Goal: Transaction & Acquisition: Obtain resource

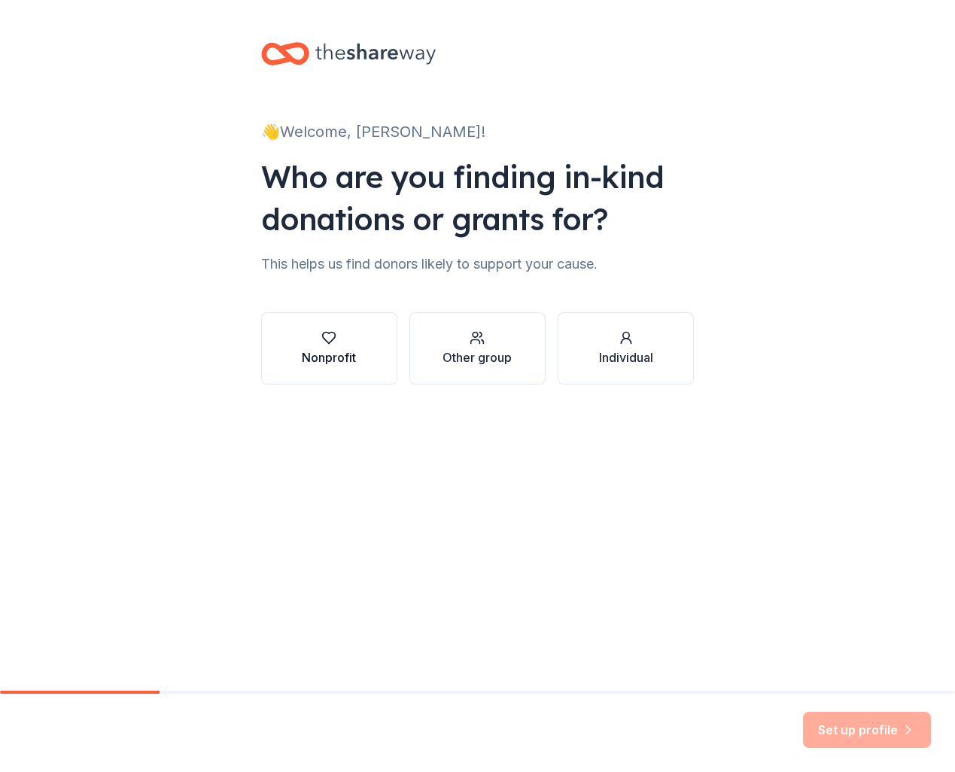
click at [343, 329] on button "Nonprofit" at bounding box center [329, 348] width 136 height 72
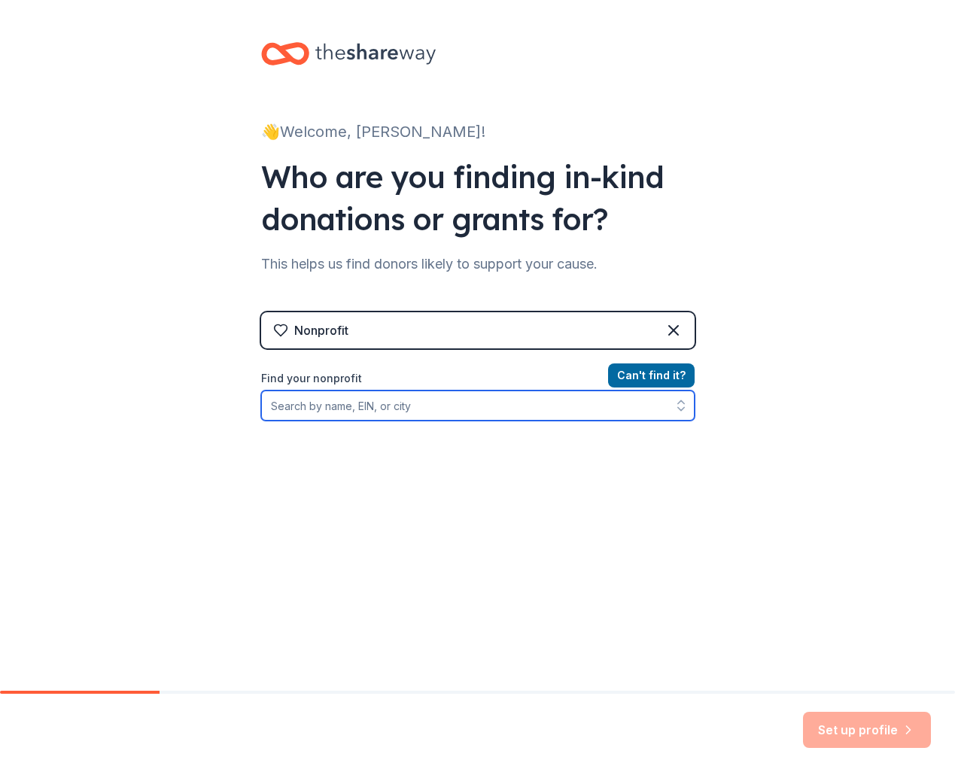
click at [415, 412] on input "Find your nonprofit" at bounding box center [477, 406] width 433 height 30
click at [377, 405] on input "Find your nonprofit" at bounding box center [477, 406] width 433 height 30
paste input "88-3292864"
type input "88-3292864"
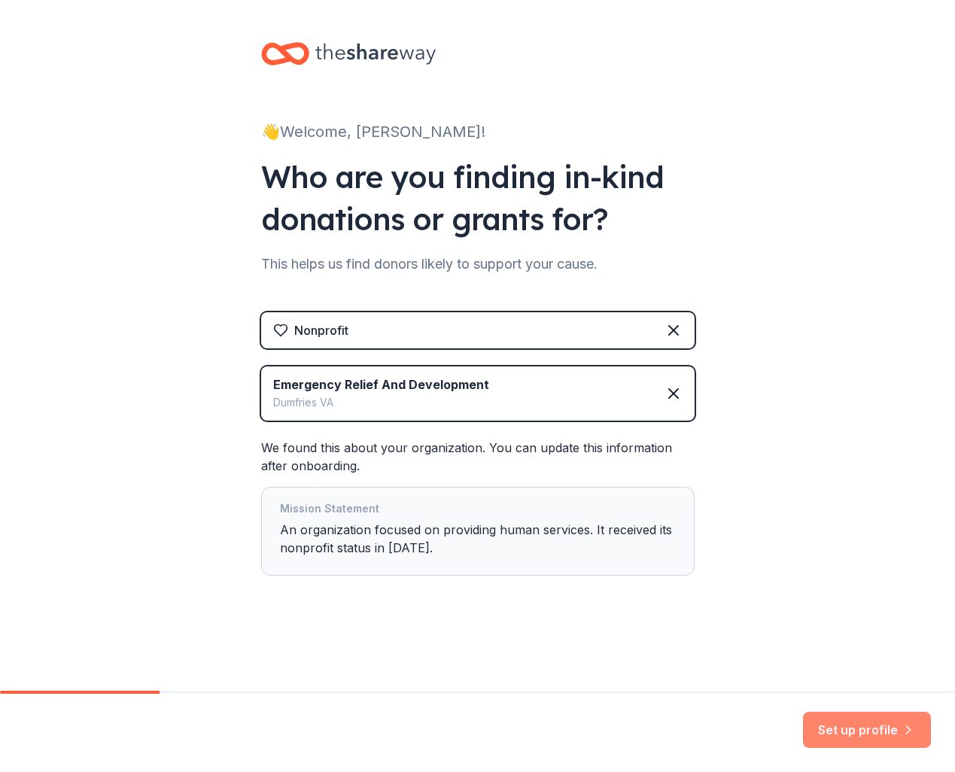
click at [849, 724] on button "Set up profile" at bounding box center [867, 730] width 128 height 36
click at [477, 399] on div "Dumfries VA" at bounding box center [381, 403] width 216 height 18
click at [463, 337] on div "Nonprofit" at bounding box center [477, 330] width 433 height 36
click at [505, 530] on div "Mission Statement An organization focused on providing human services. It recei…" at bounding box center [478, 531] width 396 height 63
click at [506, 532] on div "Mission Statement An organization focused on providing human services. It recei…" at bounding box center [478, 531] width 396 height 63
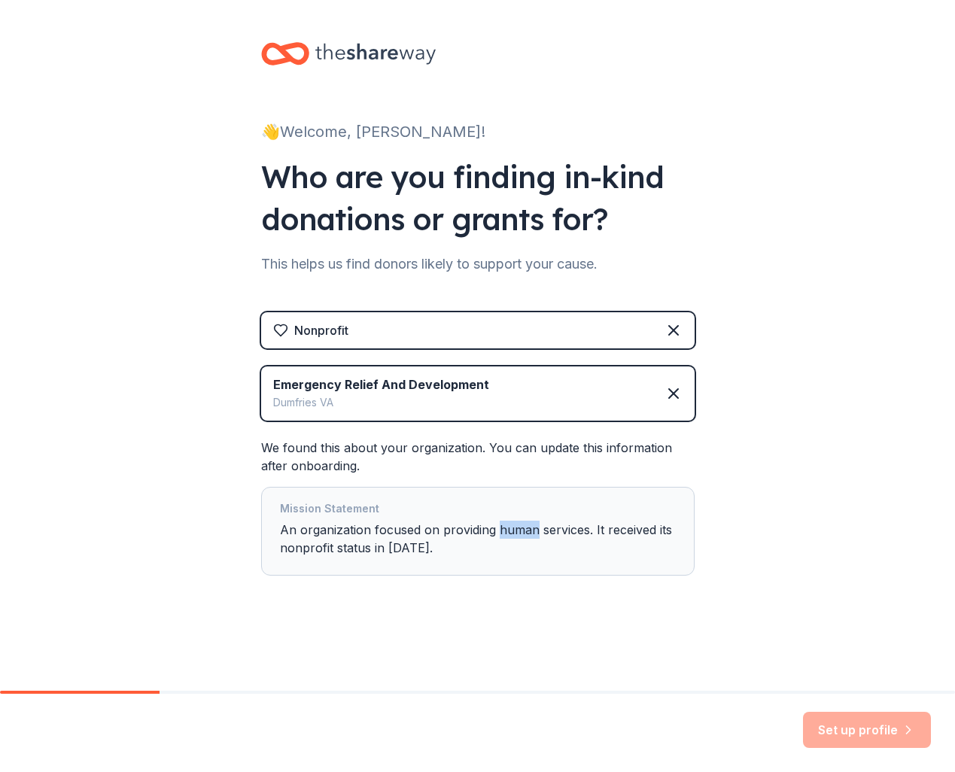
click at [506, 533] on div "Mission Statement An organization focused on providing human services. It recei…" at bounding box center [478, 531] width 396 height 63
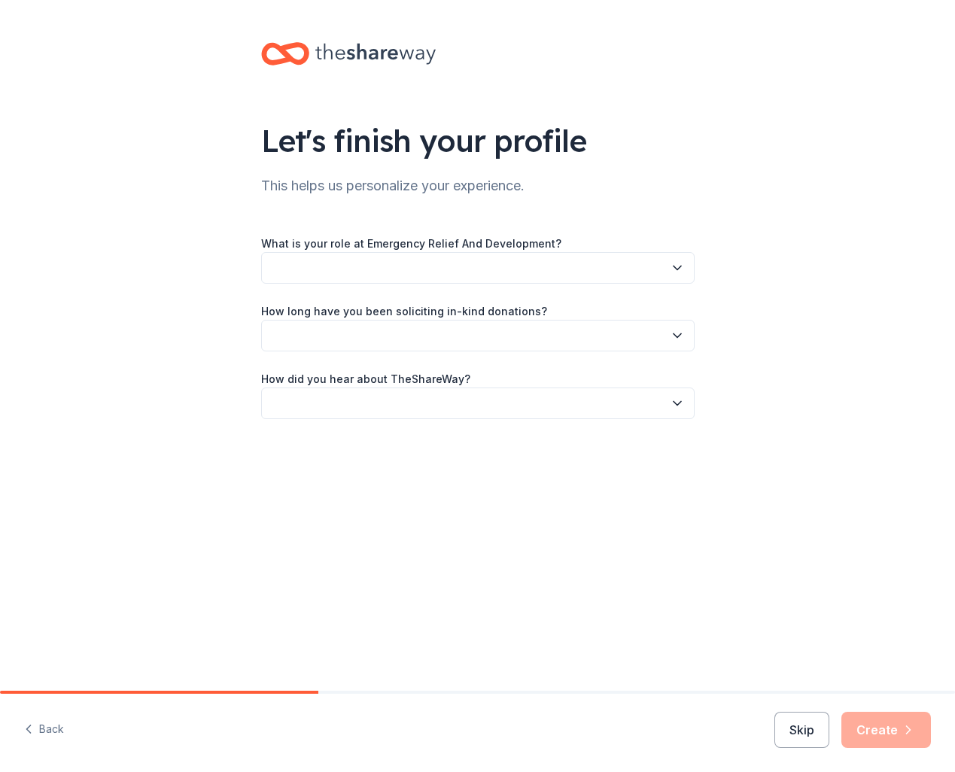
click at [414, 267] on button "button" at bounding box center [477, 268] width 433 height 32
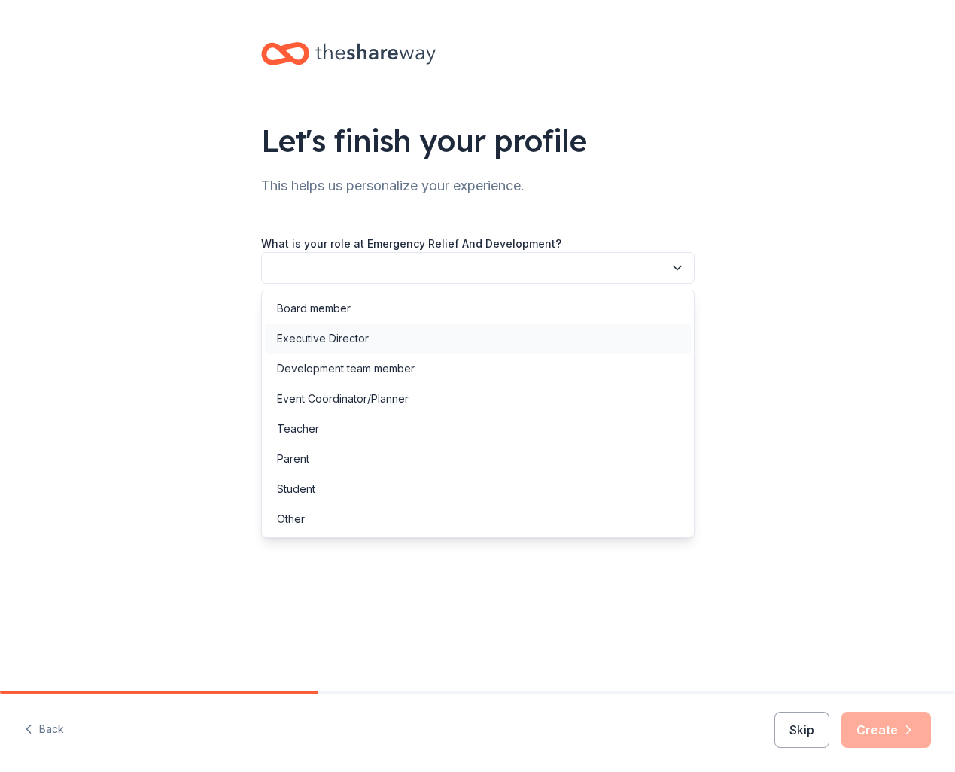
click at [379, 339] on div "Executive Director" at bounding box center [478, 339] width 426 height 30
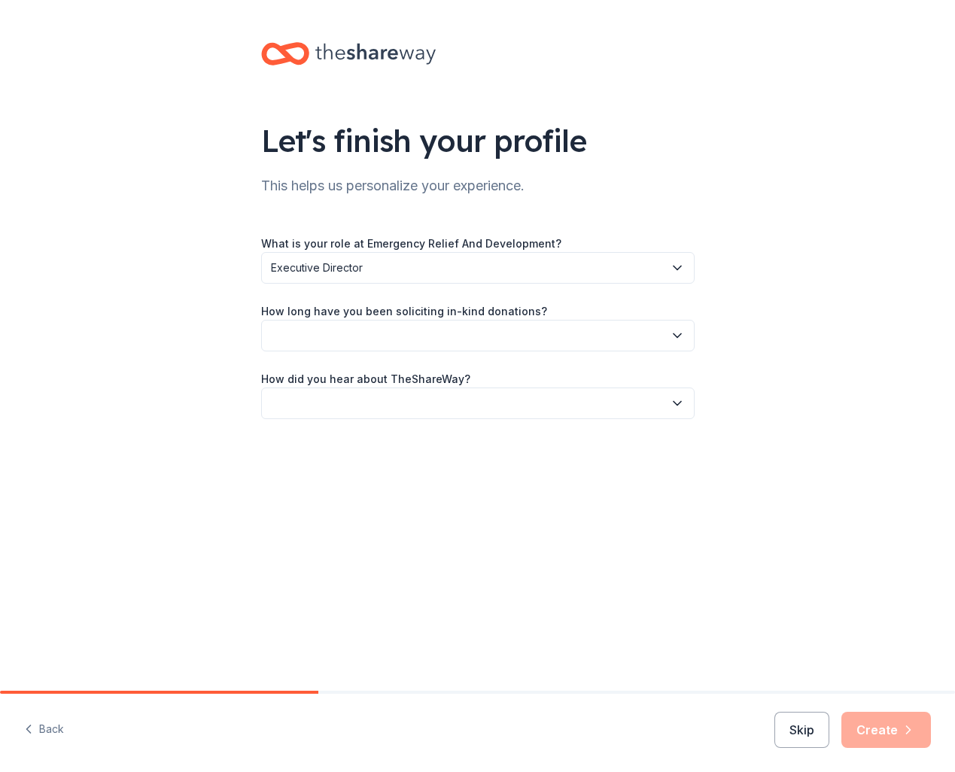
click at [392, 346] on button "button" at bounding box center [477, 336] width 433 height 32
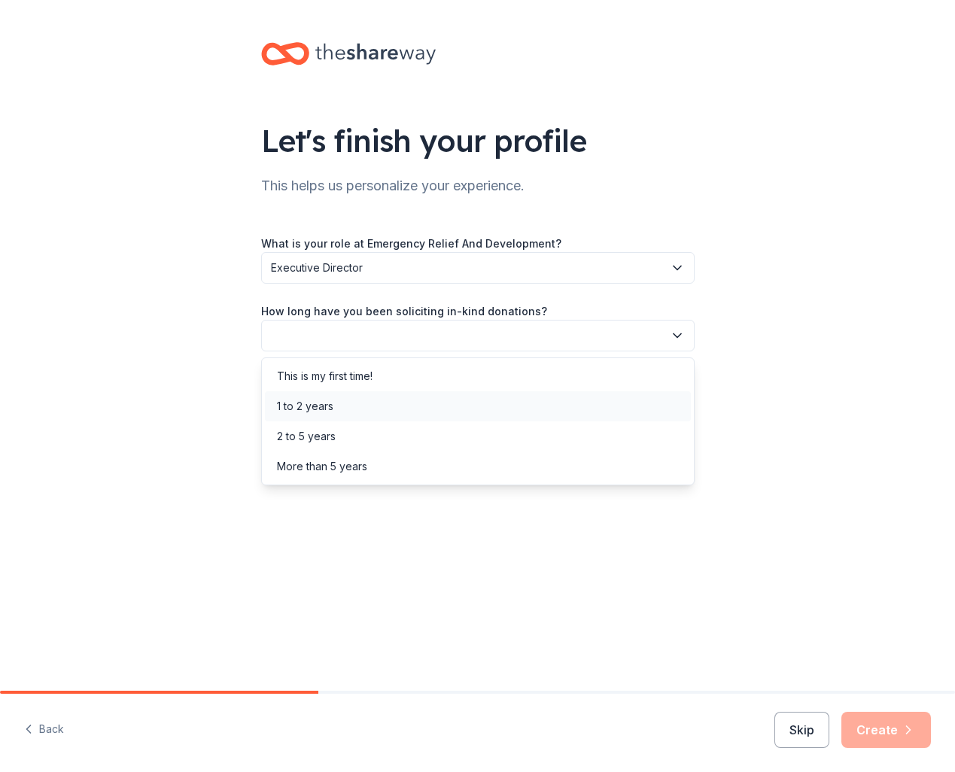
click at [373, 404] on div "1 to 2 years" at bounding box center [478, 406] width 426 height 30
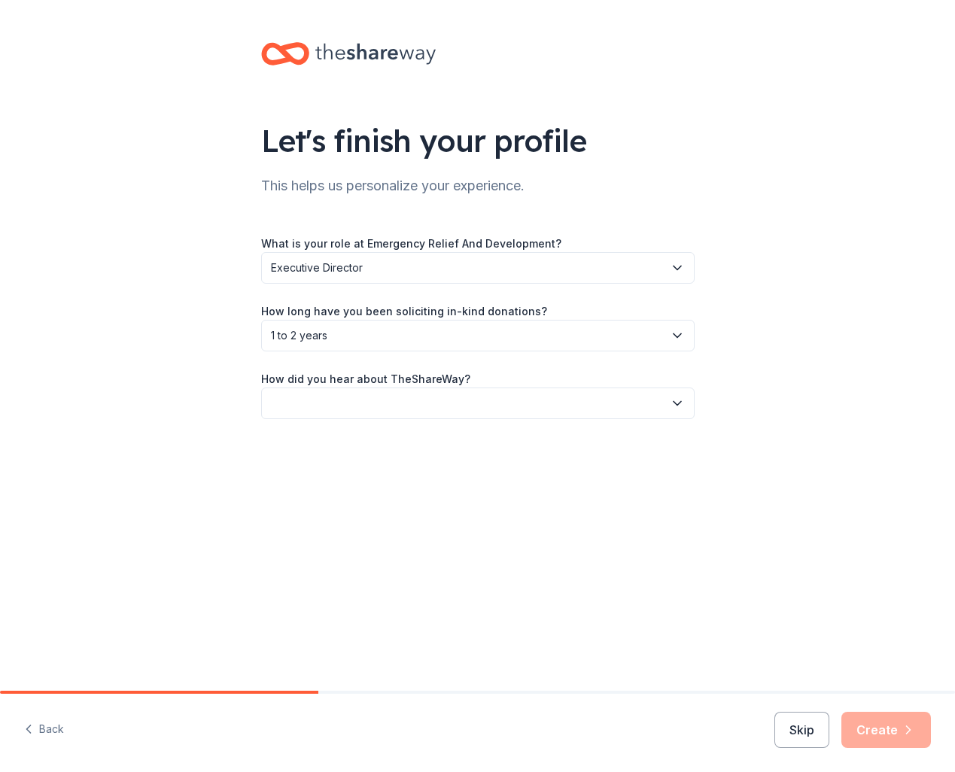
click at [385, 346] on button "1 to 2 years" at bounding box center [477, 336] width 433 height 32
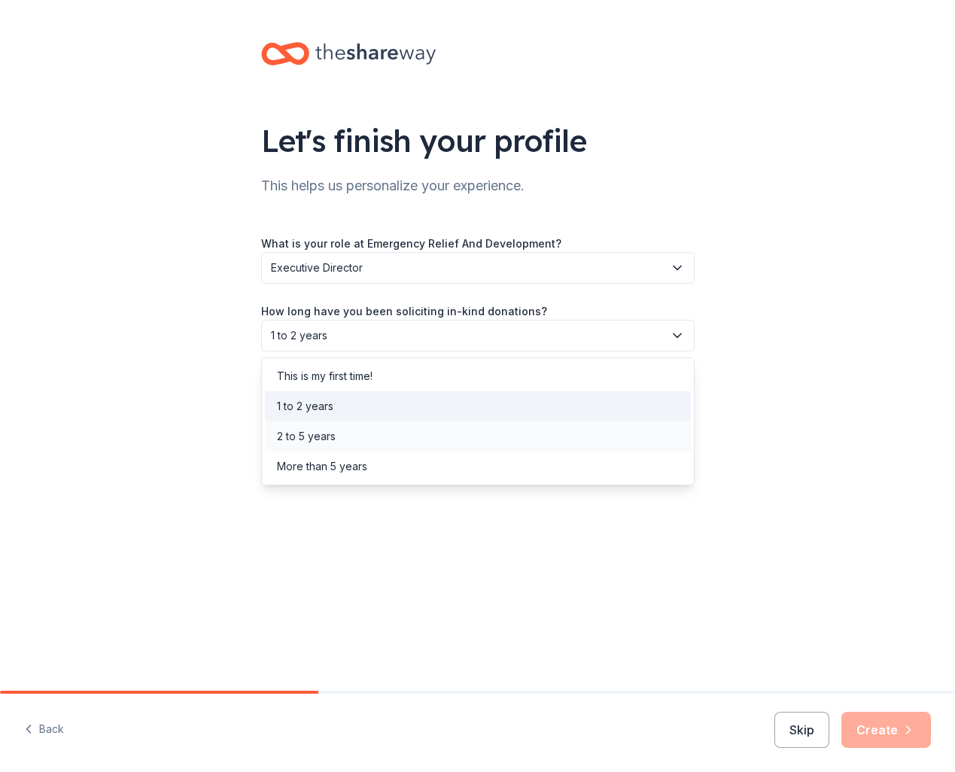
click at [361, 431] on div "2 to 5 years" at bounding box center [478, 436] width 426 height 30
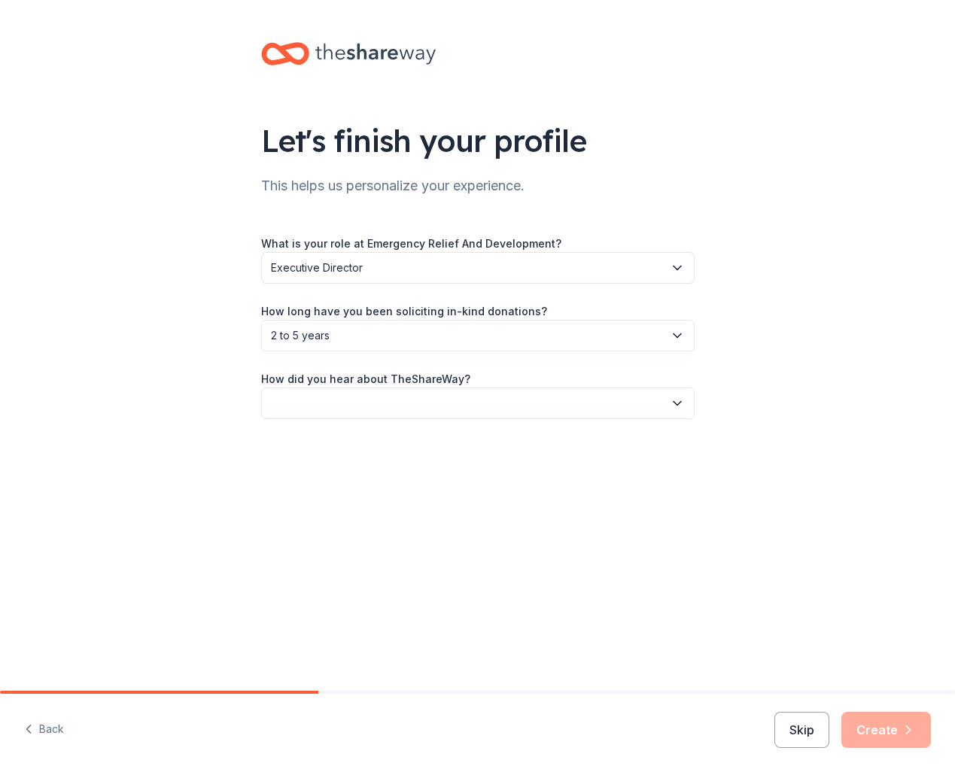
click at [376, 409] on button "button" at bounding box center [477, 404] width 433 height 32
click at [378, 447] on div "Friend or colleague" at bounding box center [478, 444] width 426 height 30
click at [884, 726] on button "Create" at bounding box center [886, 730] width 90 height 36
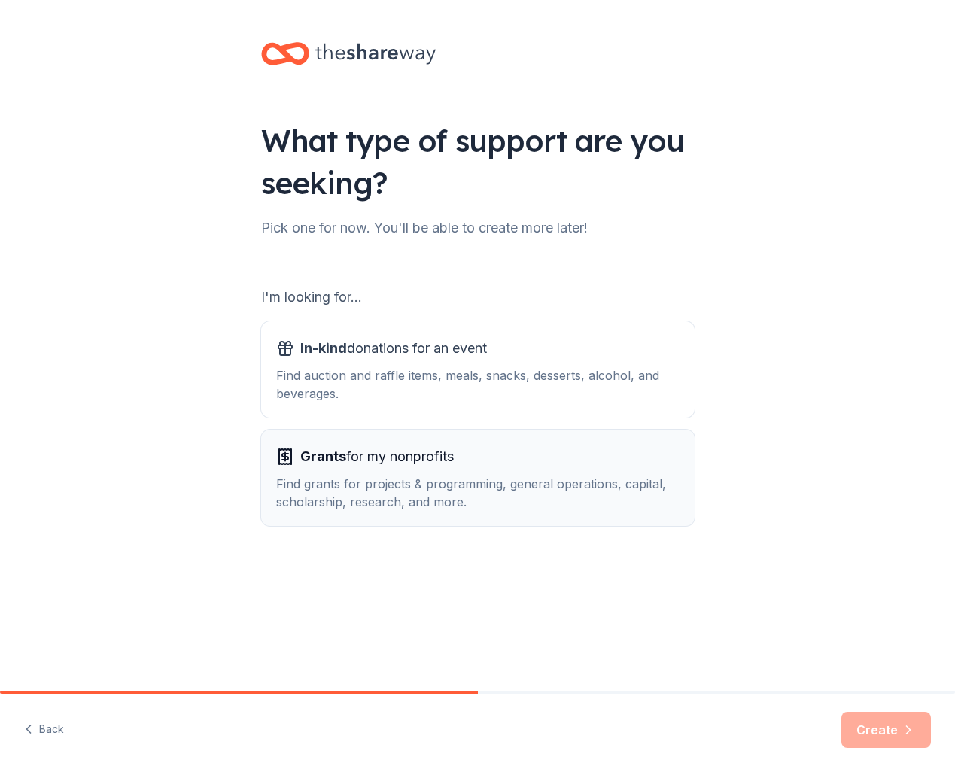
click at [460, 473] on div "Grants for my nonprofits Find grants for projects & programming, general operat…" at bounding box center [477, 478] width 403 height 66
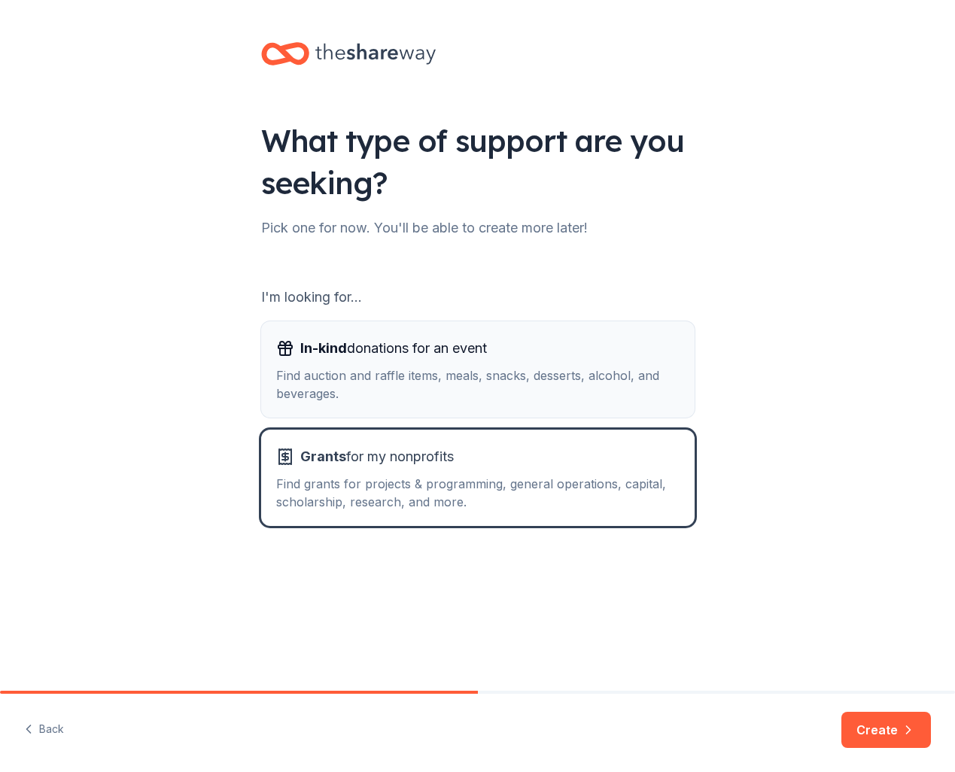
click at [479, 366] on div "Find auction and raffle items, meals, snacks, desserts, alcohol, and beverages." at bounding box center [477, 384] width 403 height 36
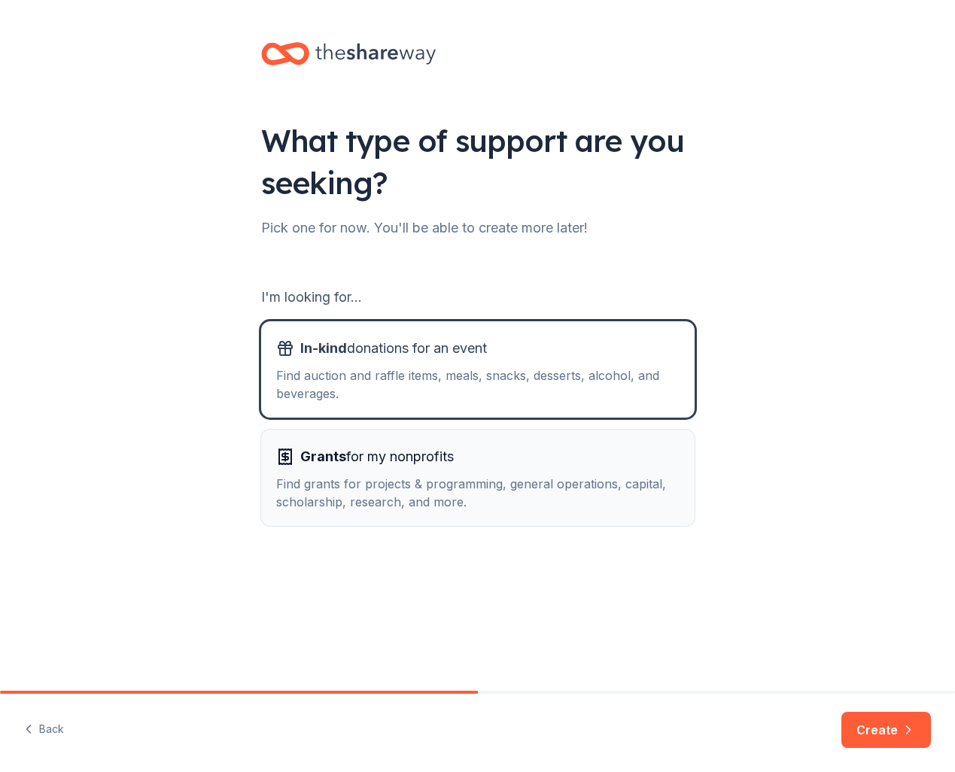
click at [484, 465] on div "Grants for my nonprofits" at bounding box center [477, 457] width 403 height 24
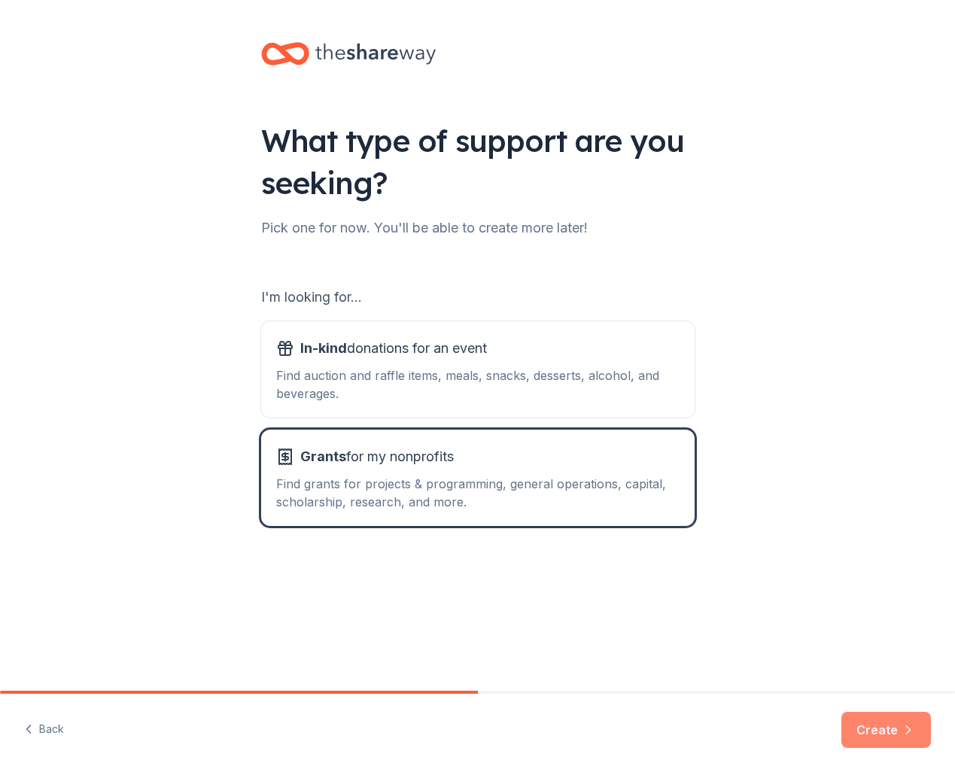
click at [865, 728] on button "Create" at bounding box center [886, 730] width 90 height 36
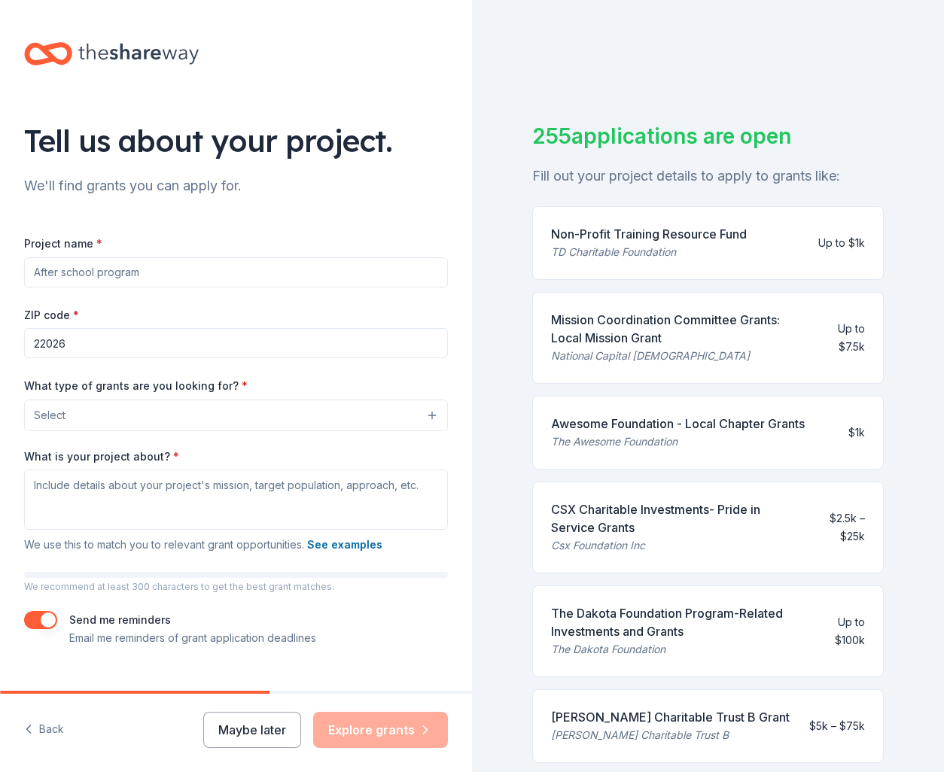
click at [101, 276] on input "Project name *" at bounding box center [236, 272] width 424 height 30
click at [88, 272] on input "Winter Support" at bounding box center [236, 272] width 424 height 30
type input "Winter Support for Families with School Aged Children"
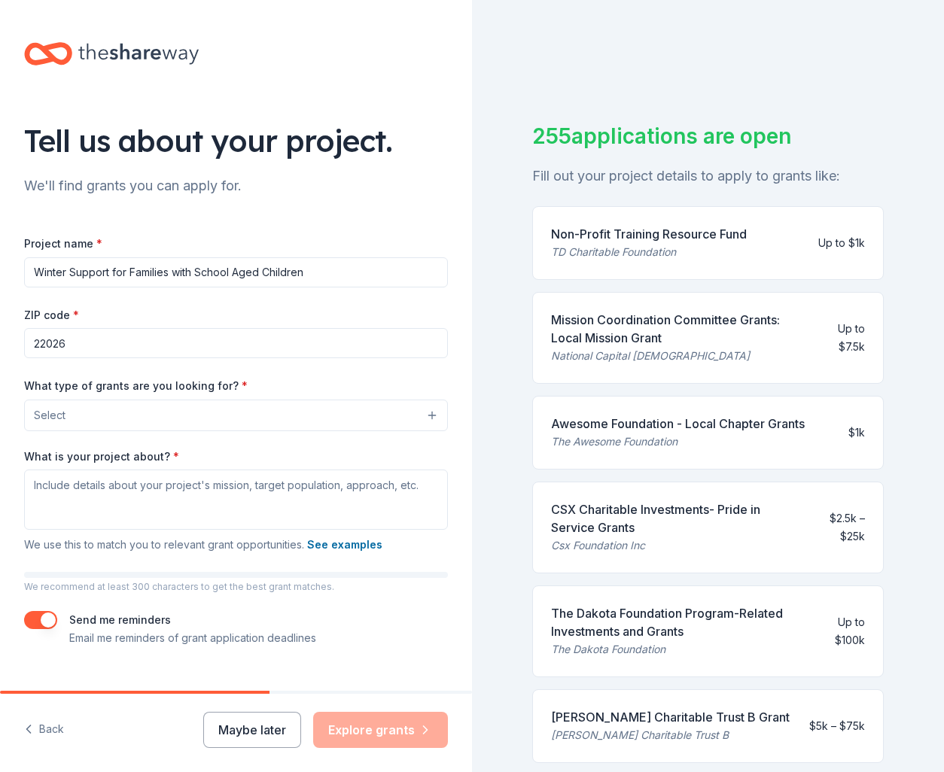
click at [90, 342] on input "22026" at bounding box center [236, 343] width 424 height 30
click at [62, 418] on span "Select" at bounding box center [50, 415] width 32 height 18
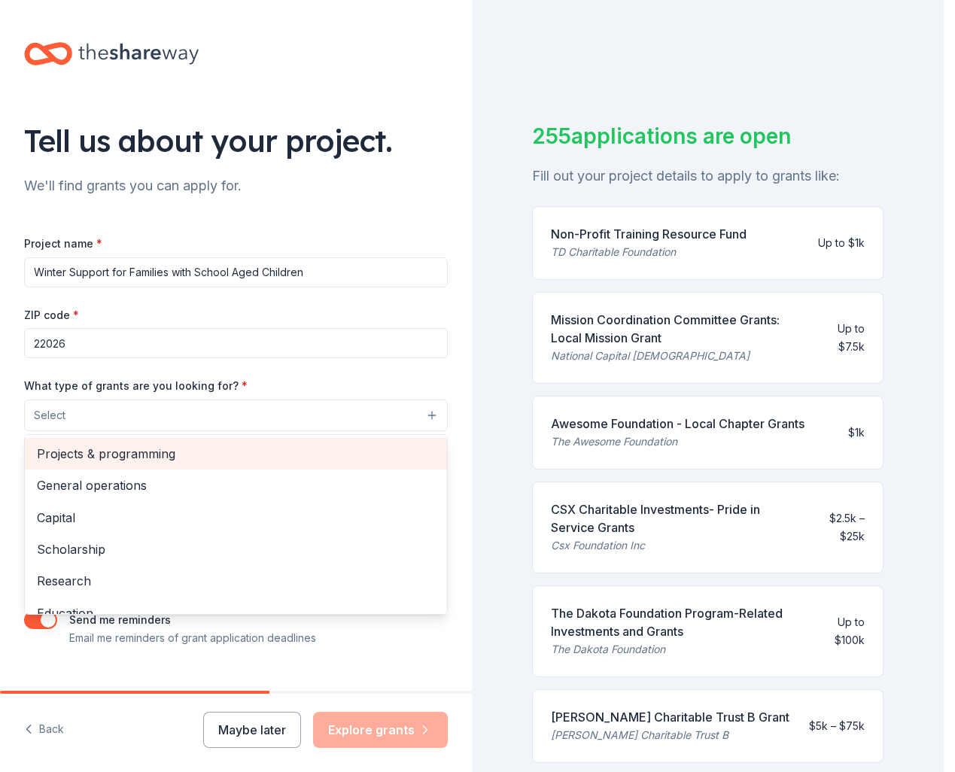
click at [109, 455] on span "Projects & programming" at bounding box center [236, 454] width 398 height 20
click at [178, 454] on span "General operations" at bounding box center [236, 455] width 398 height 20
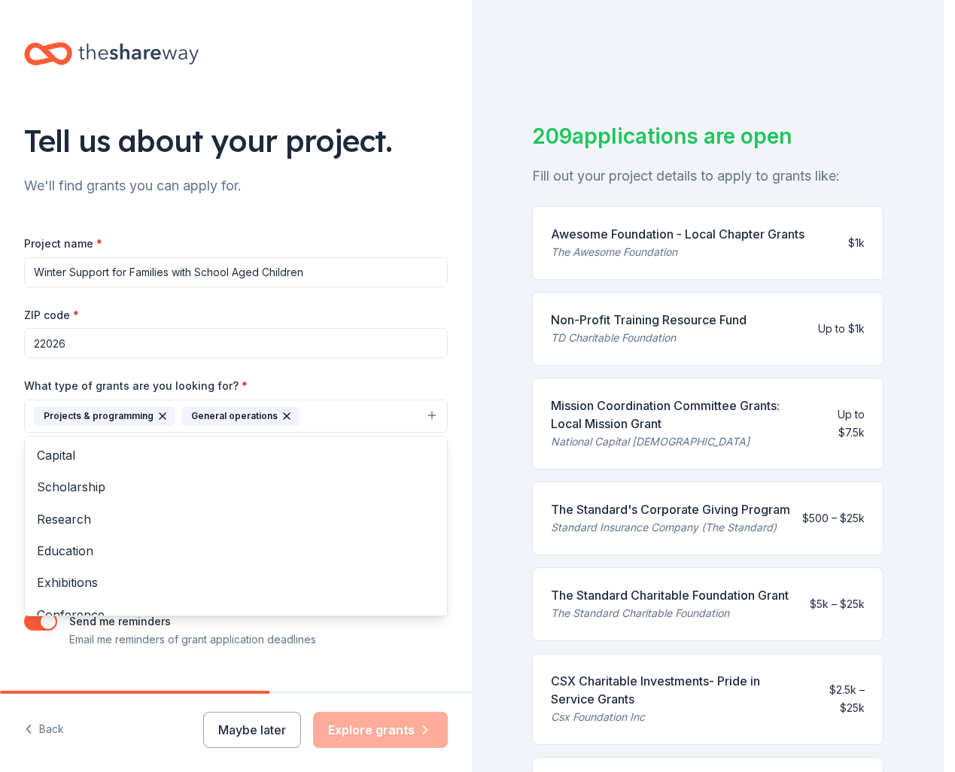
click at [368, 658] on div "Tell us about your project. We'll find grants you can apply for. Project name *…" at bounding box center [236, 360] width 472 height 721
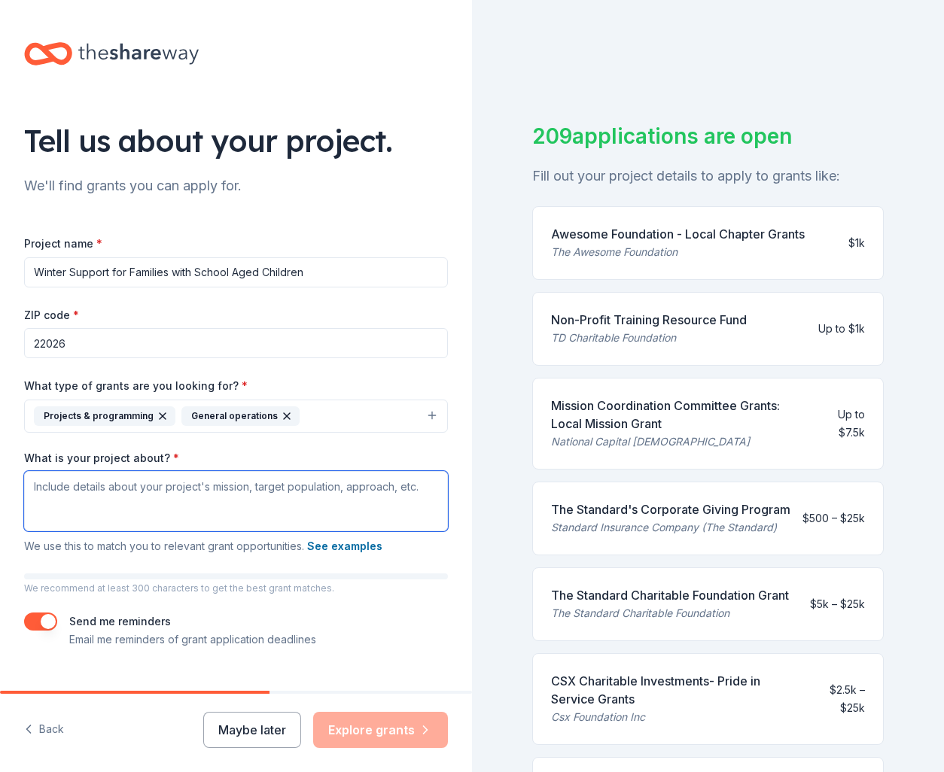
click at [262, 499] on textarea "What is your project about? *" at bounding box center [236, 501] width 424 height 60
click at [117, 505] on textarea "What is your project about? *" at bounding box center [236, 501] width 424 height 60
paste textarea "The program will focus on distributing critical winter items, such as coats, ha…"
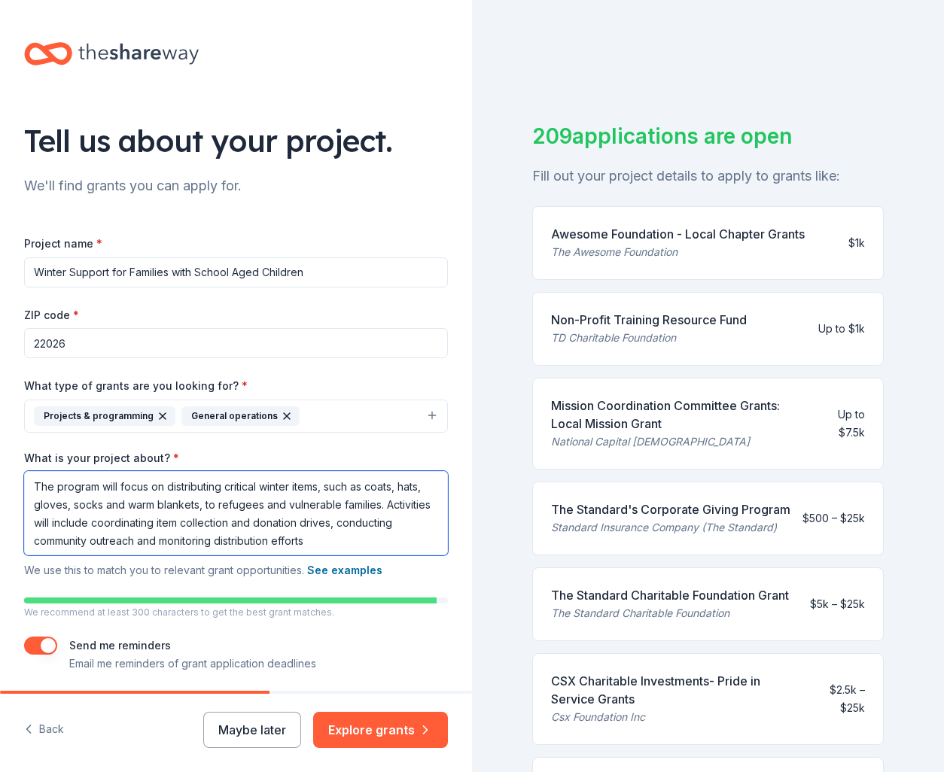
type textarea "The program will focus on distributing critical winter items, such as coats, ha…"
click at [372, 718] on button "Explore grants" at bounding box center [380, 730] width 135 height 36
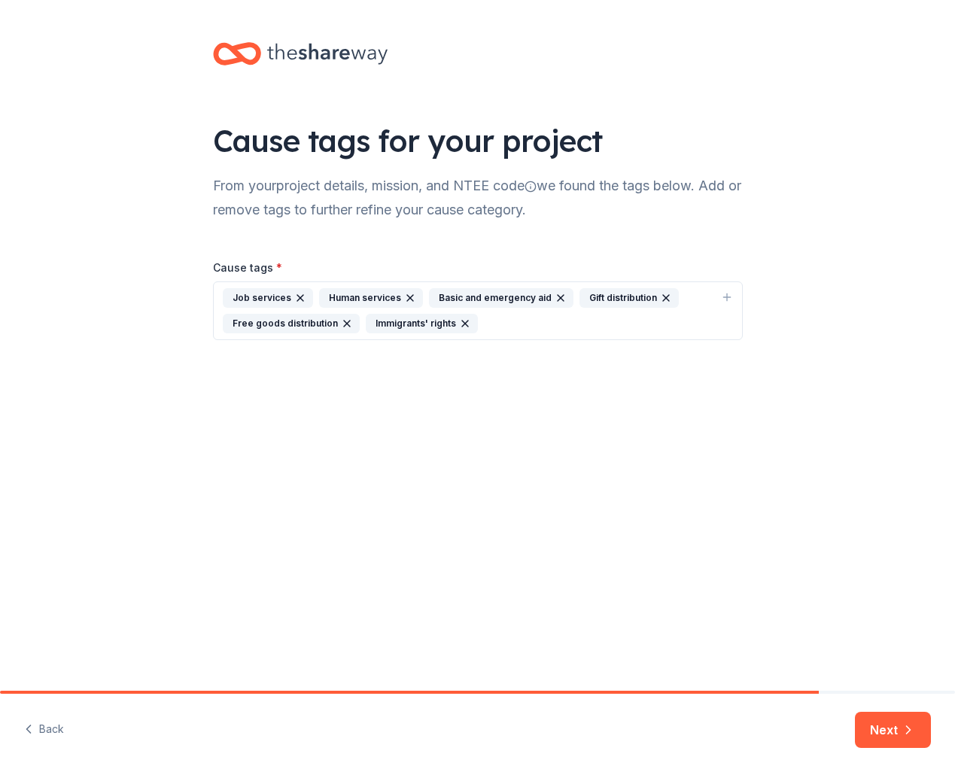
click at [297, 297] on icon "button" at bounding box center [300, 298] width 12 height 12
click at [570, 318] on div "Human services Basic and emergency aid Gift distribution Free goods distributio…" at bounding box center [469, 310] width 492 height 45
type input "j"
type input "w"
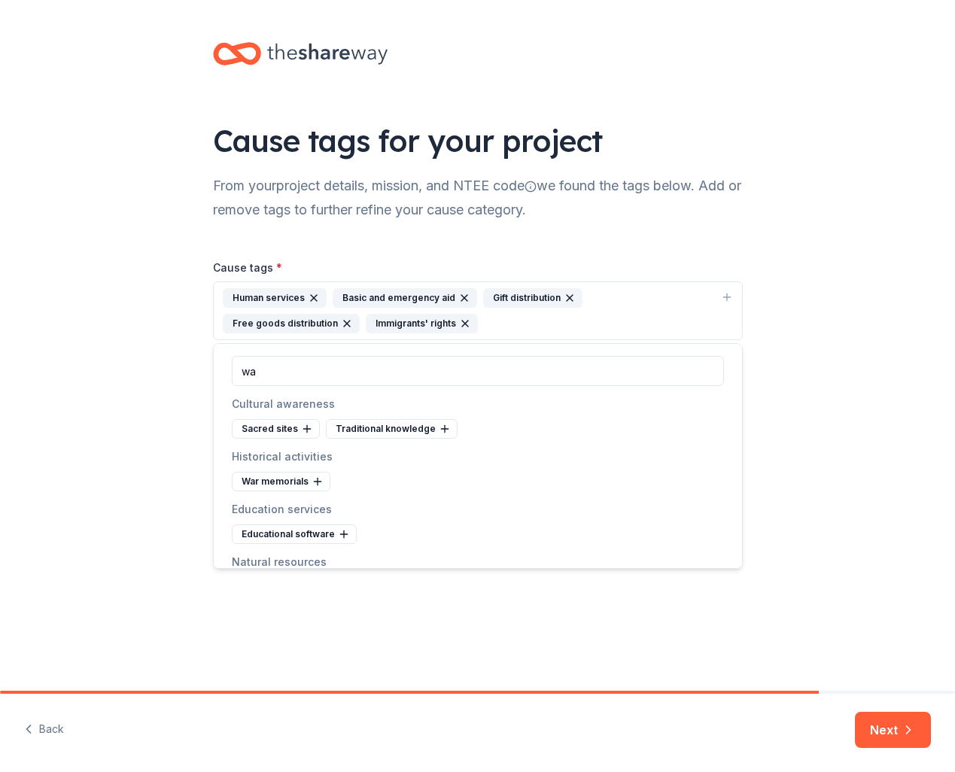
type input "w"
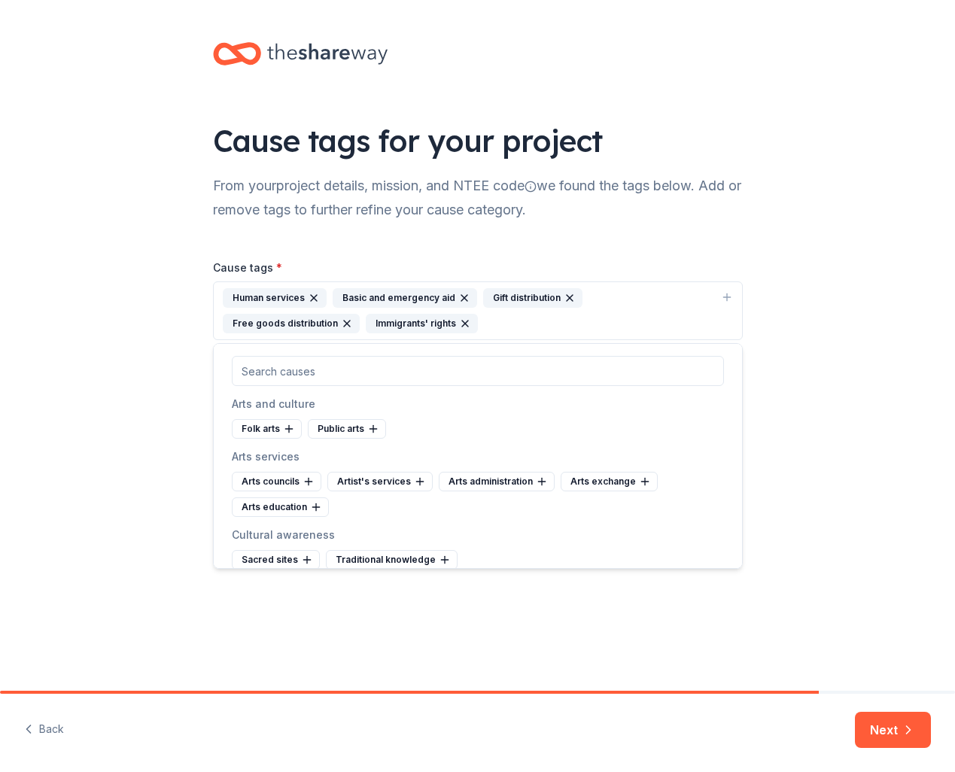
click at [601, 232] on div "Cause tags for your project From your project details, mission, and NTEE code w…" at bounding box center [478, 206] width 578 height 412
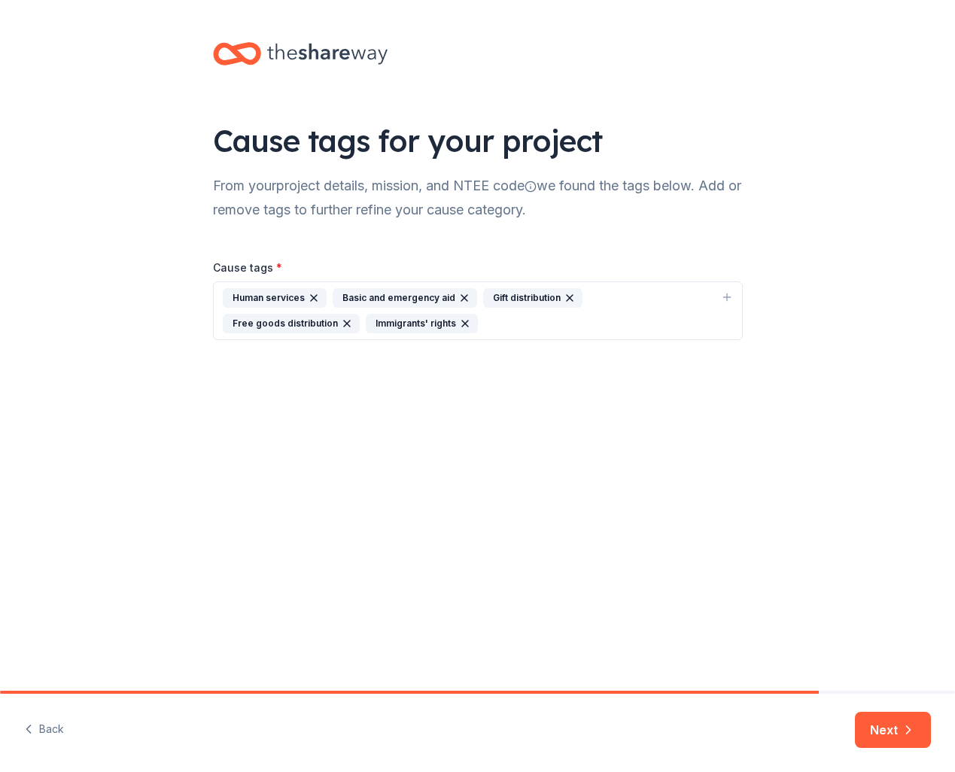
click at [881, 729] on button "Next" at bounding box center [893, 730] width 76 height 36
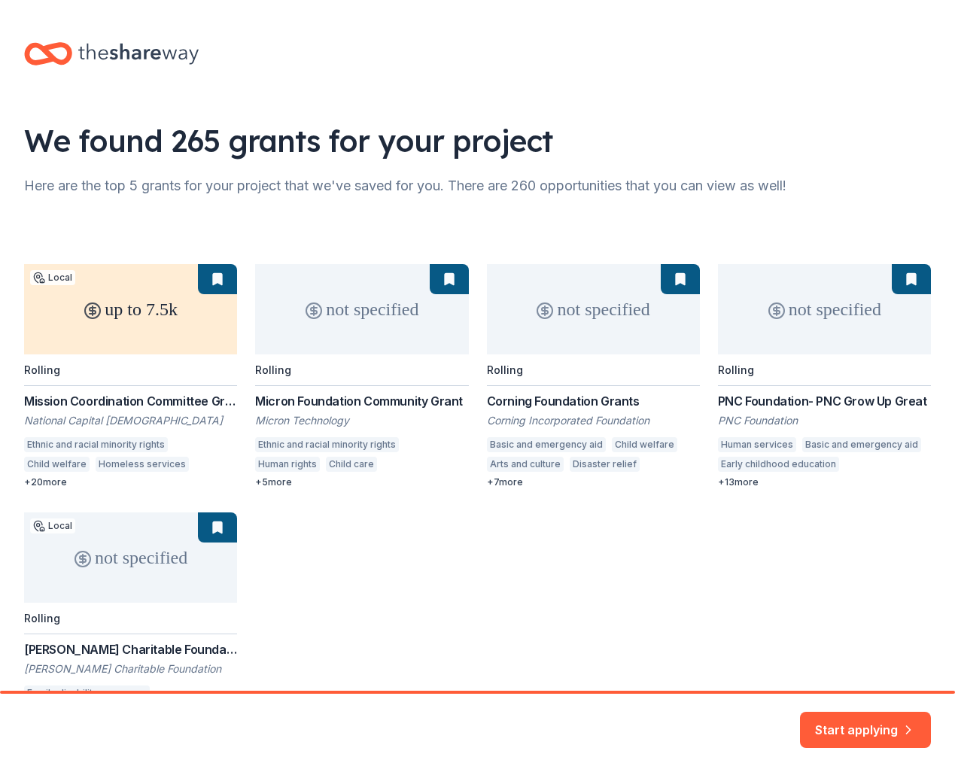
click at [166, 316] on div "up to 7.5k Local Rolling Mission Coordination Committee Grants: Local Mission G…" at bounding box center [477, 484] width 907 height 441
click at [46, 372] on div "up to 7.5k Local Rolling Mission Coordination Committee Grants: Local Mission G…" at bounding box center [477, 484] width 907 height 441
click at [56, 412] on div "up to 7.5k Local Rolling Mission Coordination Committee Grants: Local Mission G…" at bounding box center [477, 484] width 907 height 441
click at [63, 452] on div "up to 7.5k Local Rolling Mission Coordination Committee Grants: Local Mission G…" at bounding box center [477, 484] width 907 height 441
click at [62, 465] on div "up to 7.5k Local Rolling Mission Coordination Committee Grants: Local Mission G…" at bounding box center [477, 484] width 907 height 441
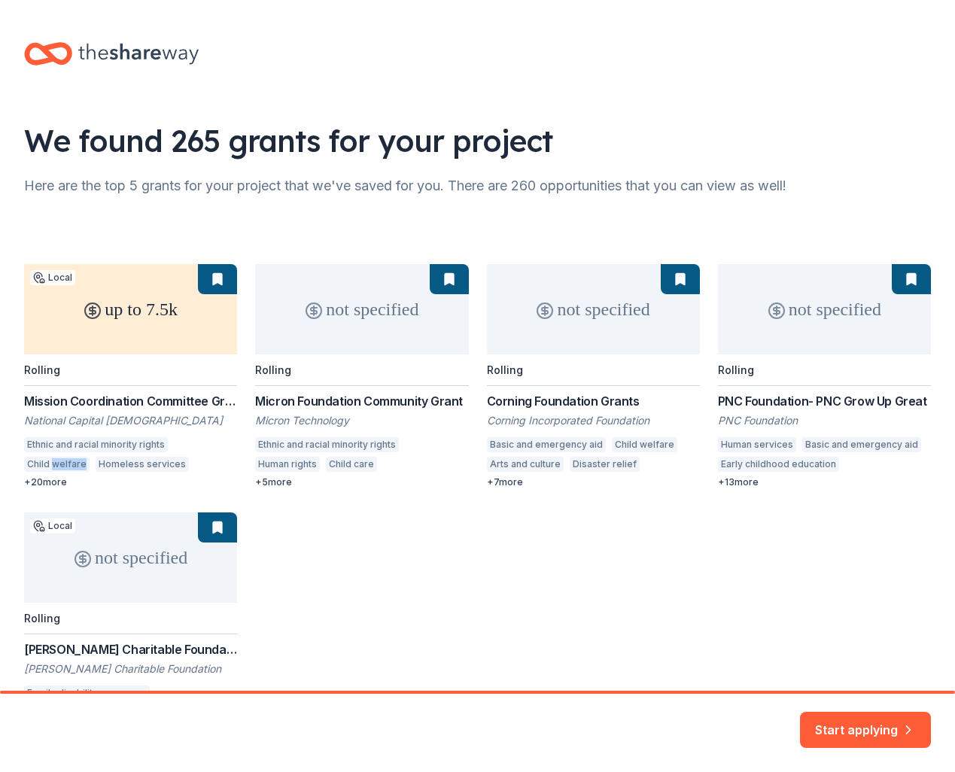
click at [63, 465] on div "up to 7.5k Local Rolling Mission Coordination Committee Grants: Local Mission G…" at bounding box center [477, 484] width 907 height 441
drag, startPoint x: 102, startPoint y: 466, endPoint x: 107, endPoint y: 451, distance: 15.0
click at [102, 466] on div "up to 7.5k Local Rolling Mission Coordination Committee Grants: Local Mission G…" at bounding box center [477, 484] width 907 height 441
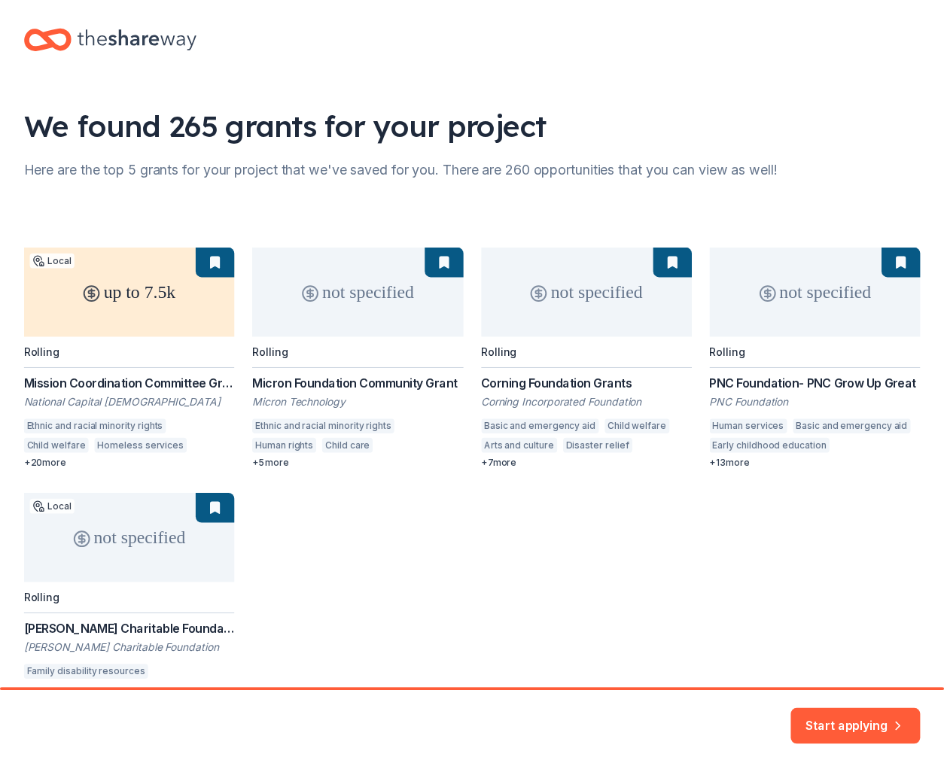
scroll to position [87, 0]
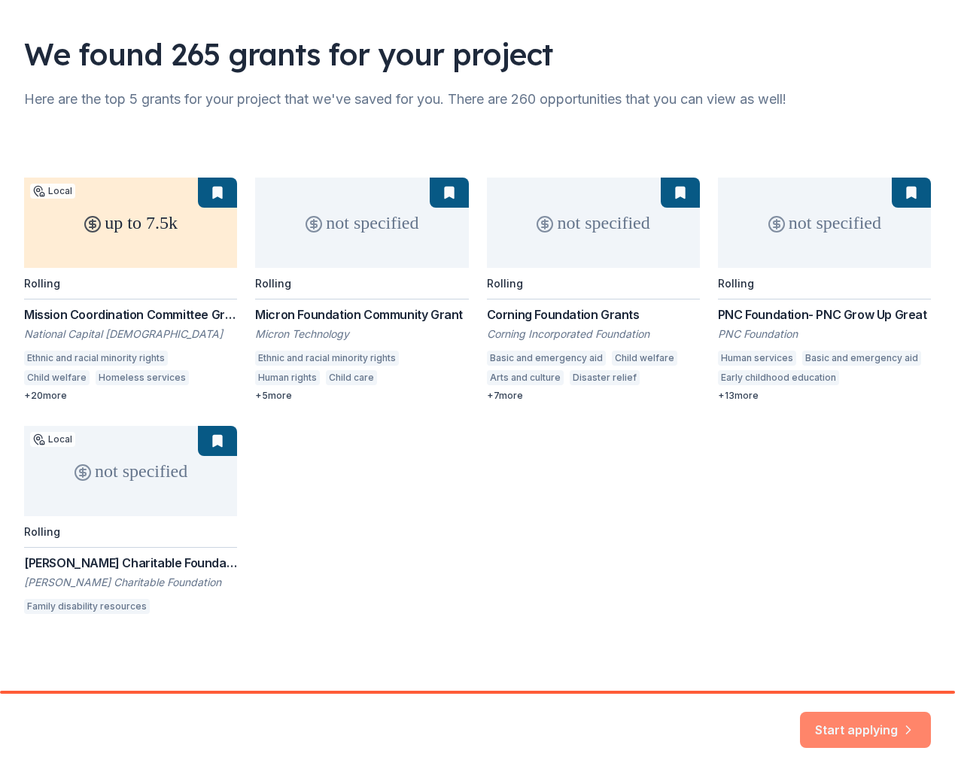
click at [840, 725] on button "Start applying" at bounding box center [865, 721] width 131 height 36
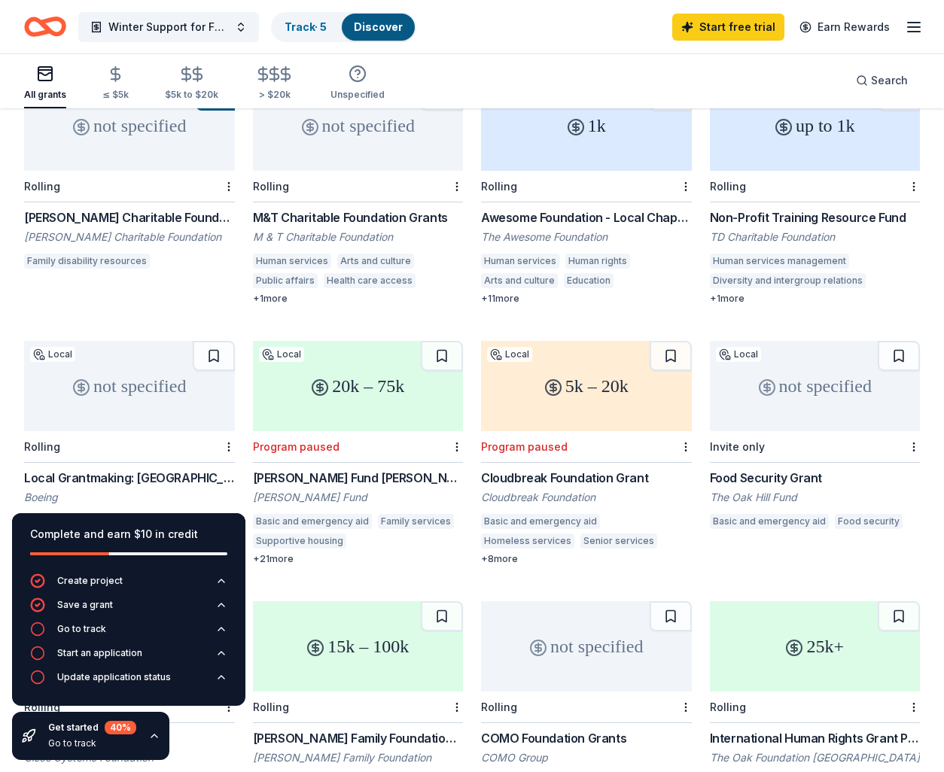
scroll to position [526, 0]
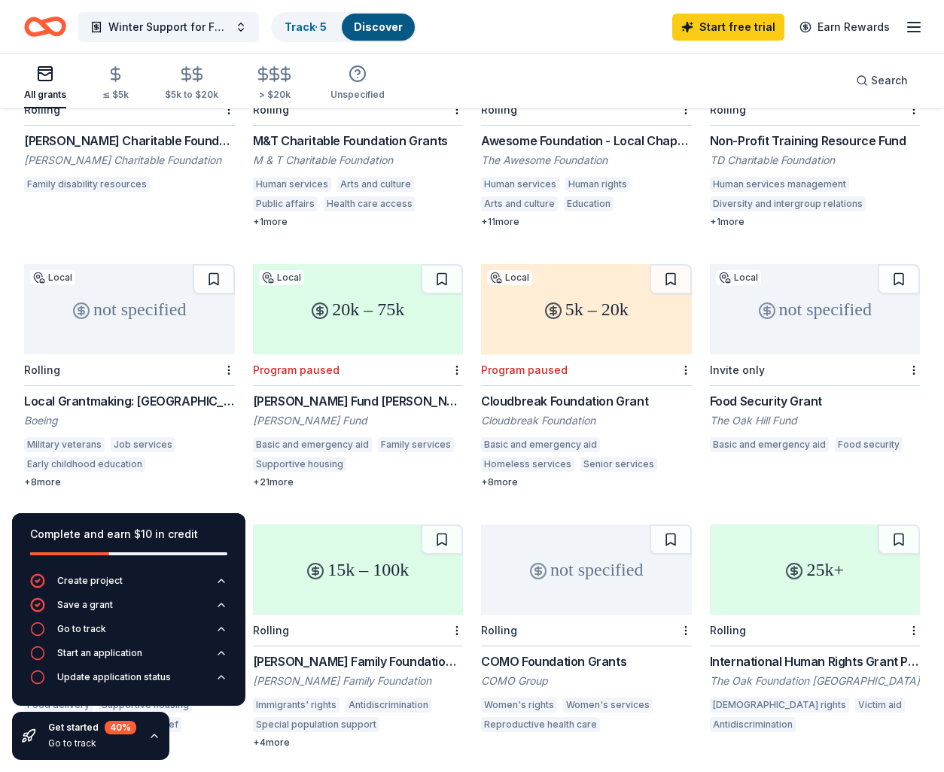
click at [347, 322] on div "20k – 75k" at bounding box center [358, 309] width 211 height 90
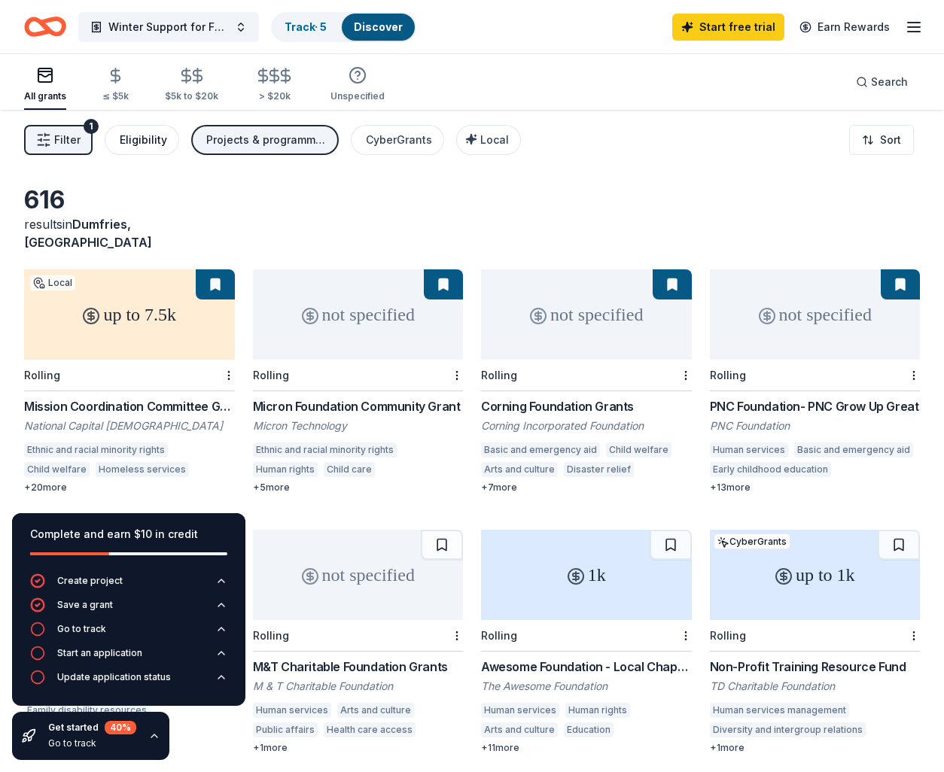
click at [141, 135] on div "Eligibility" at bounding box center [143, 140] width 47 height 18
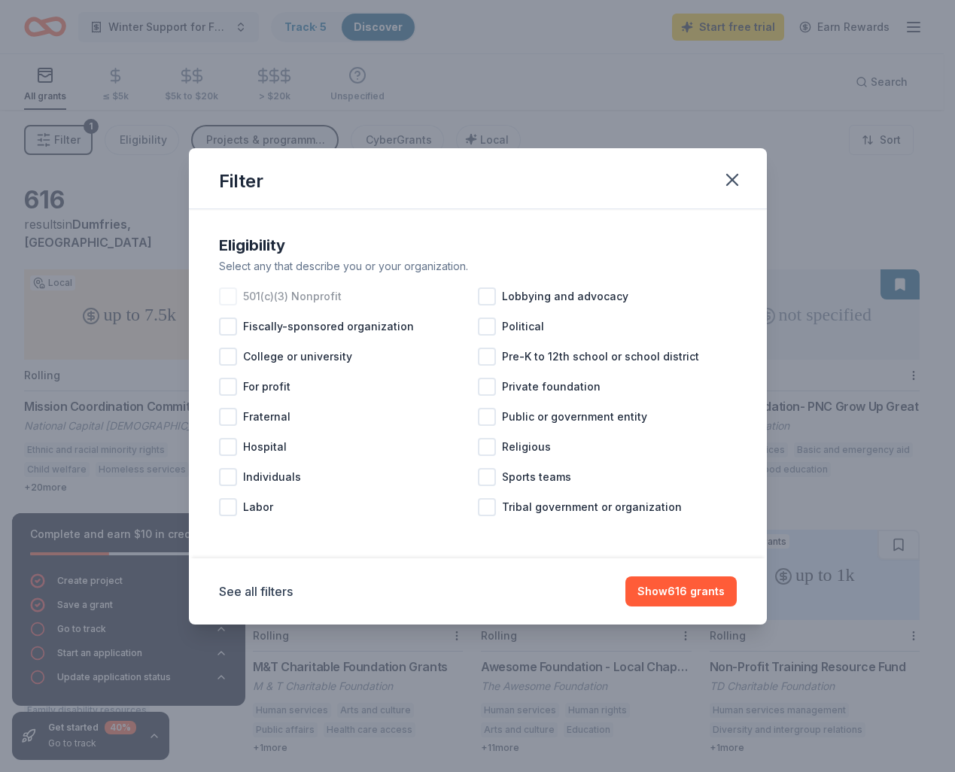
click at [232, 296] on div at bounding box center [228, 296] width 18 height 18
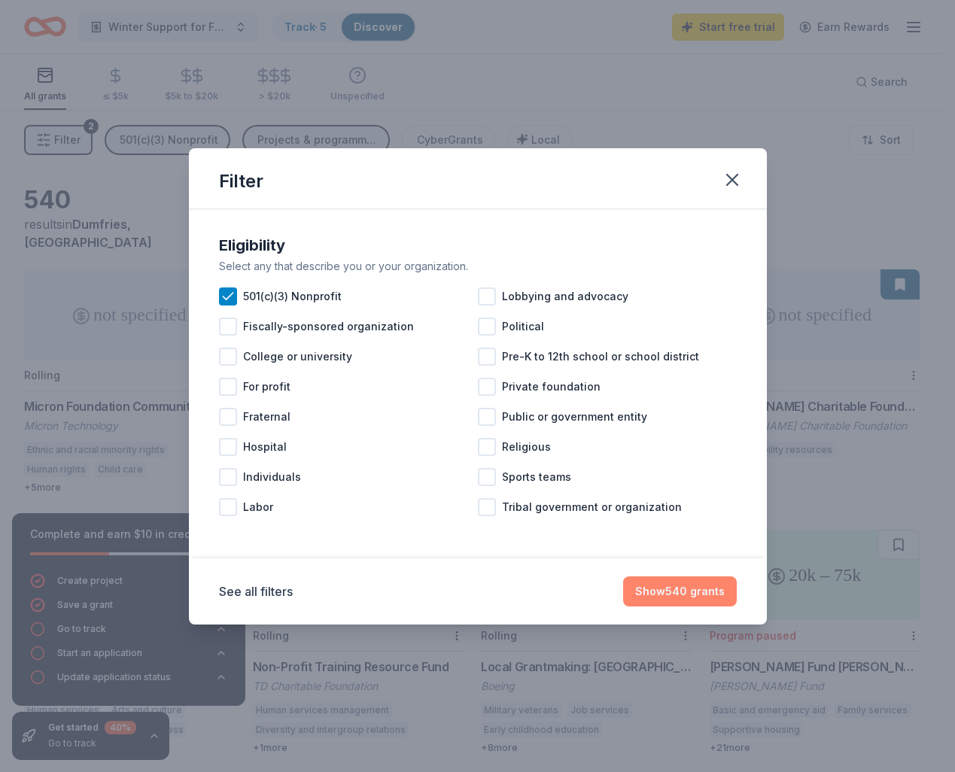
click at [688, 593] on button "Show 540 grants" at bounding box center [680, 591] width 114 height 30
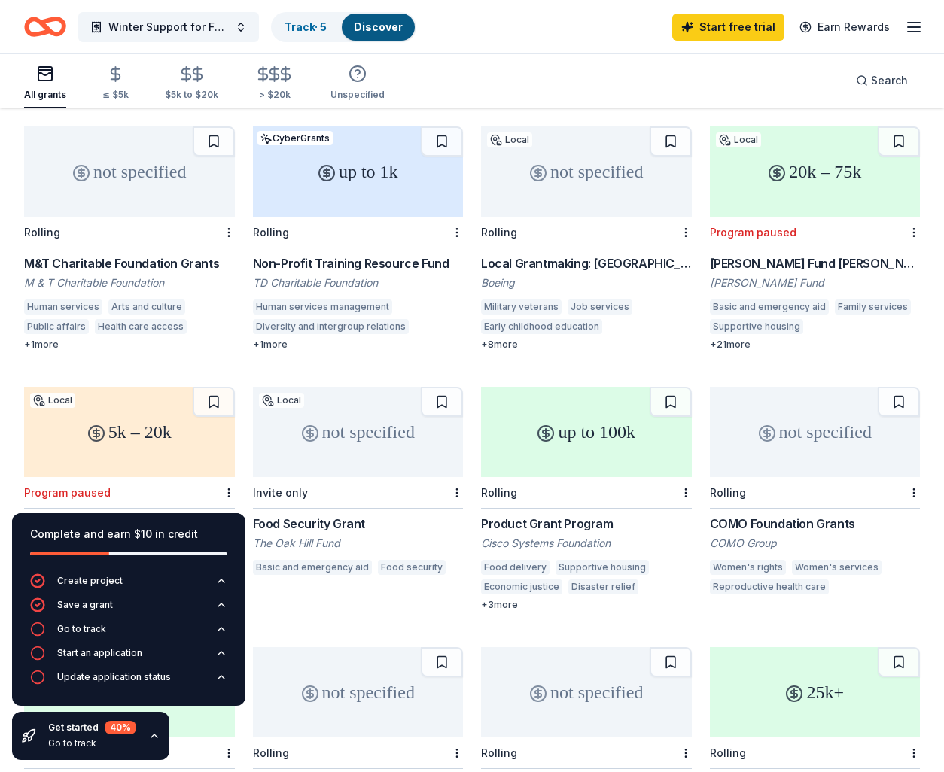
scroll to position [456, 0]
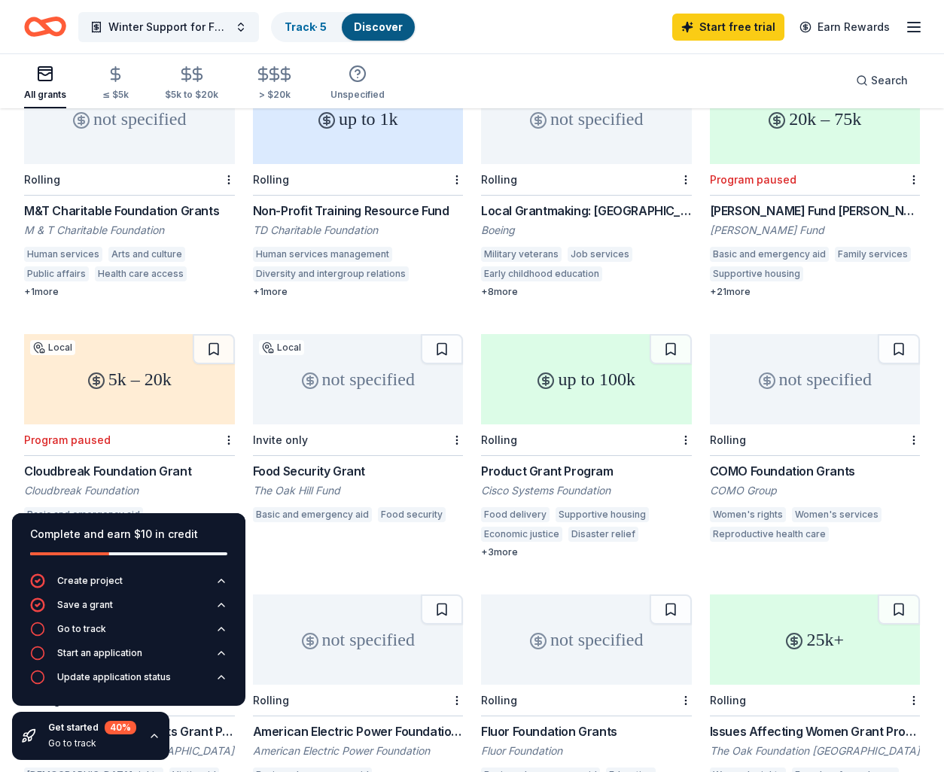
click at [552, 394] on div "up to 100k" at bounding box center [586, 379] width 211 height 90
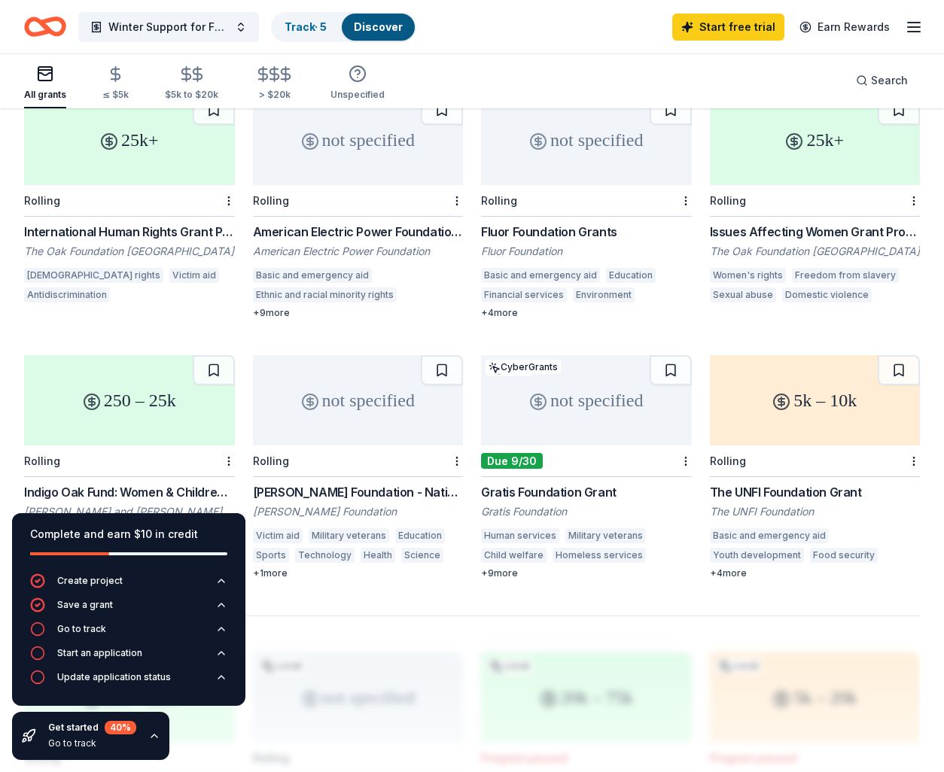
scroll to position [1046, 0]
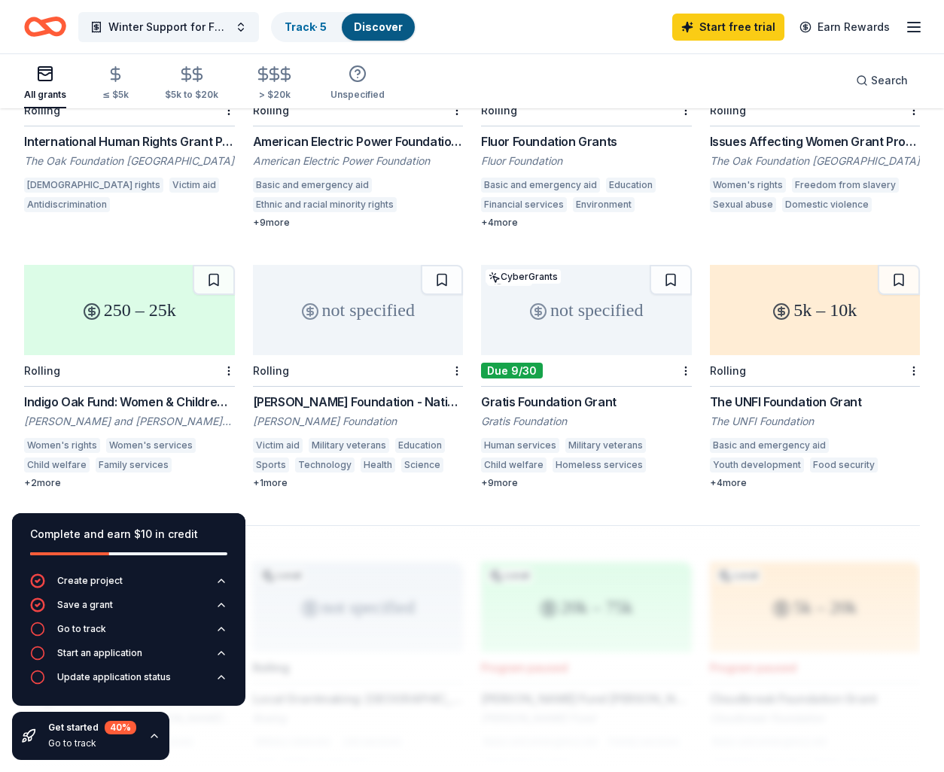
click at [157, 393] on div "Indigo Oak Fund: Women & Children's Issues" at bounding box center [129, 402] width 211 height 18
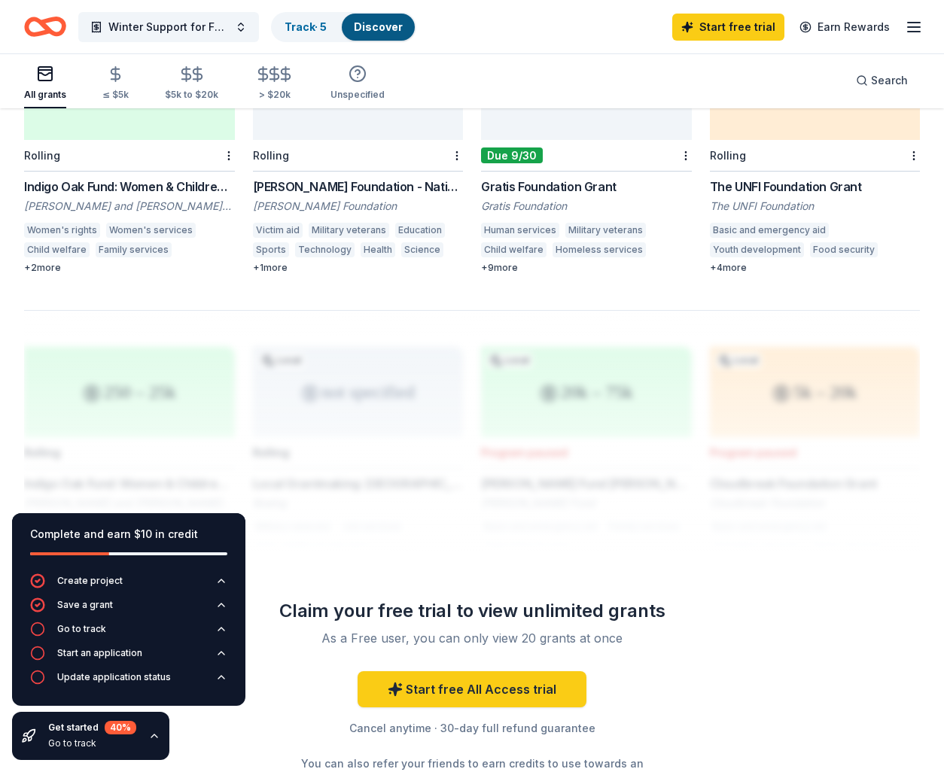
scroll to position [1384, 0]
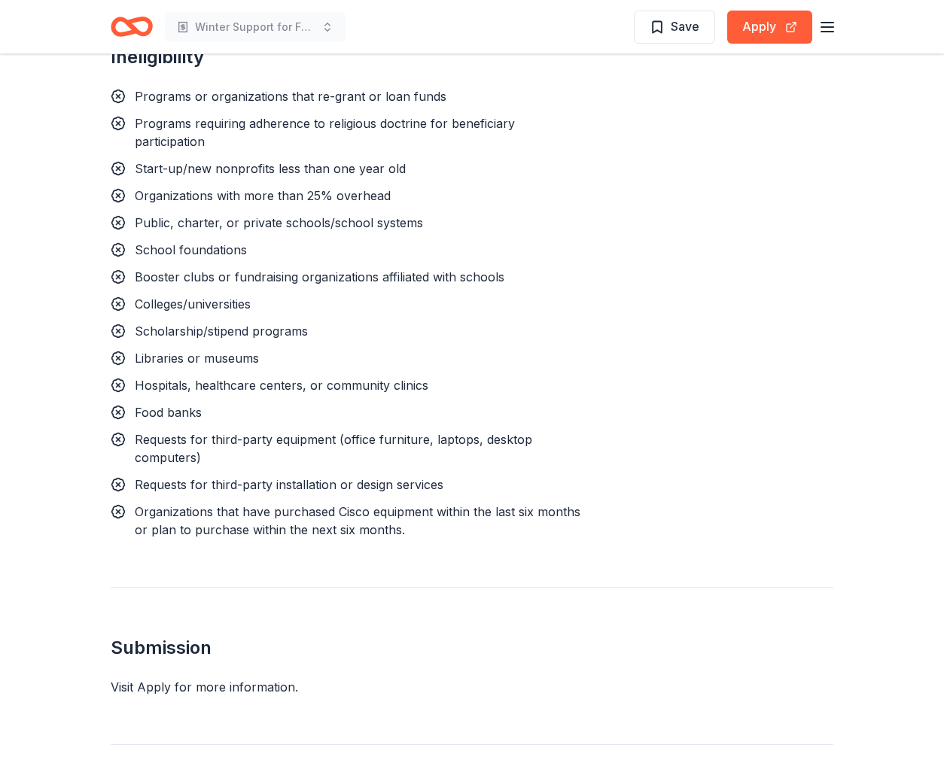
scroll to position [1064, 0]
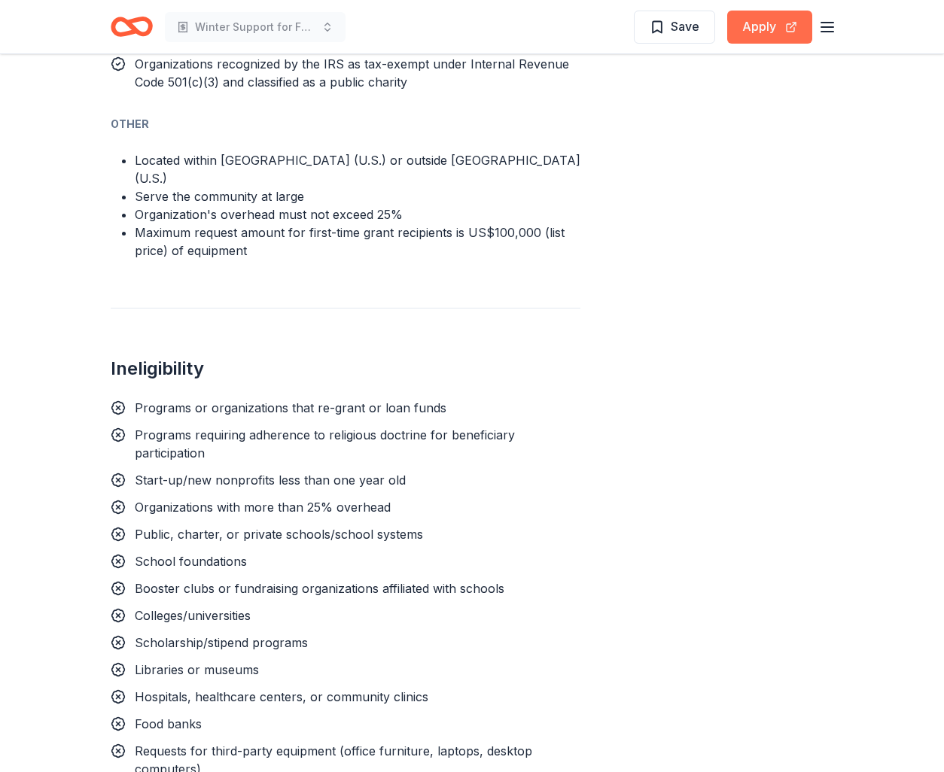
click at [755, 36] on button "Apply" at bounding box center [769, 27] width 85 height 33
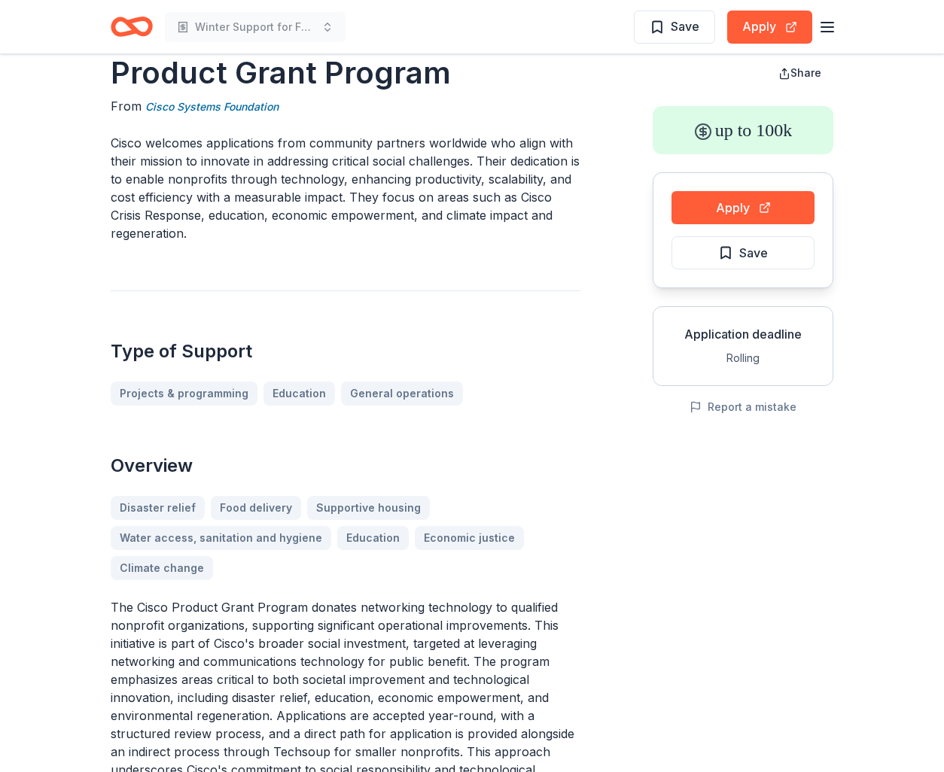
scroll to position [0, 0]
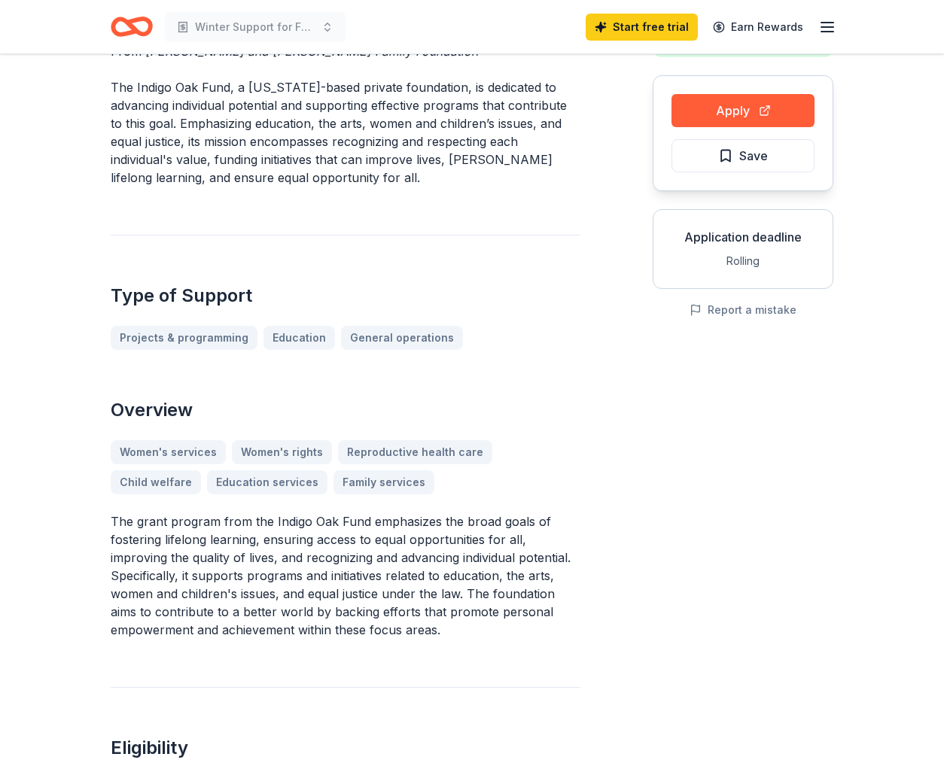
scroll to position [254, 0]
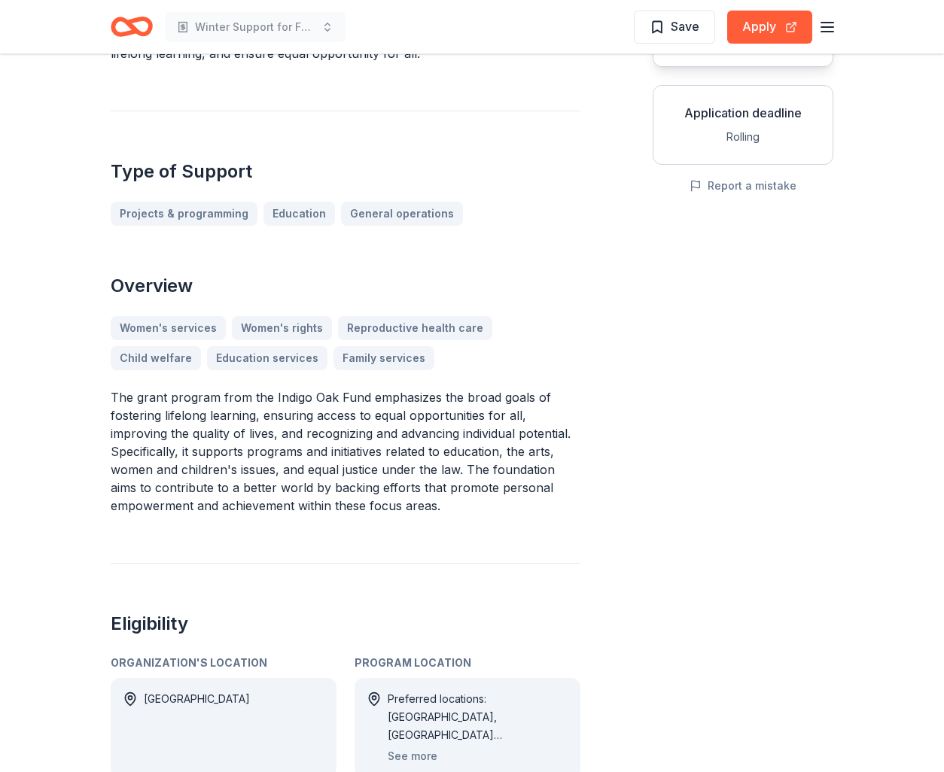
drag, startPoint x: 363, startPoint y: 452, endPoint x: 255, endPoint y: 451, distance: 107.6
click at [255, 451] on p "The grant program from the Indigo Oak Fund emphasizes the broad goals of foster…" at bounding box center [346, 451] width 470 height 126
click at [255, 450] on p "The grant program from the Indigo Oak Fund emphasizes the broad goals of foster…" at bounding box center [346, 451] width 470 height 126
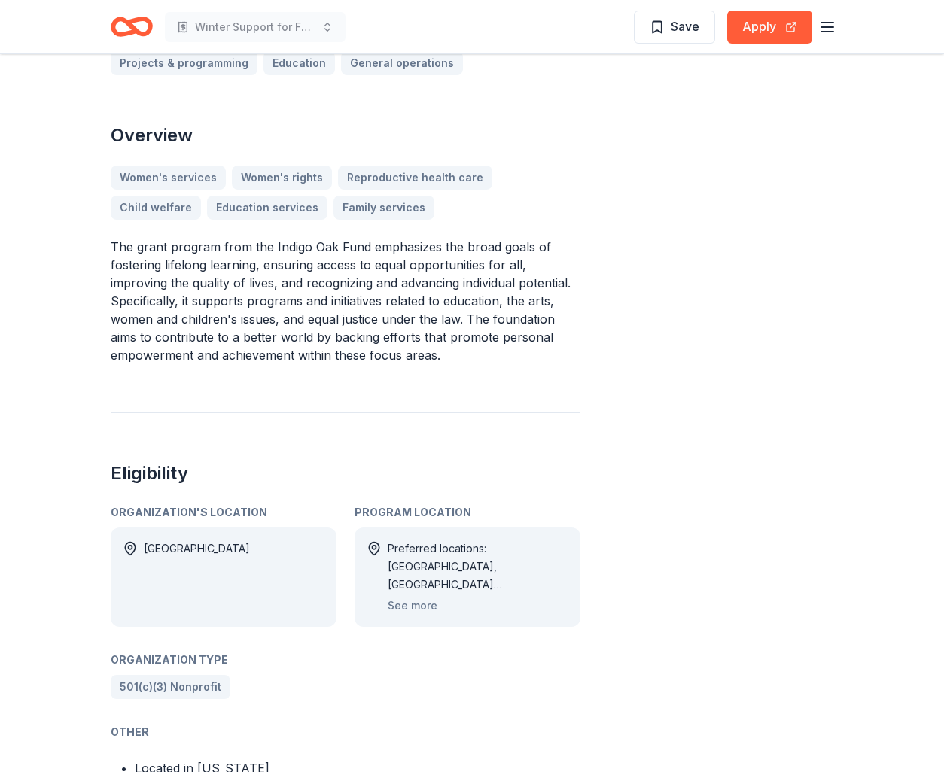
scroll to position [527, 0]
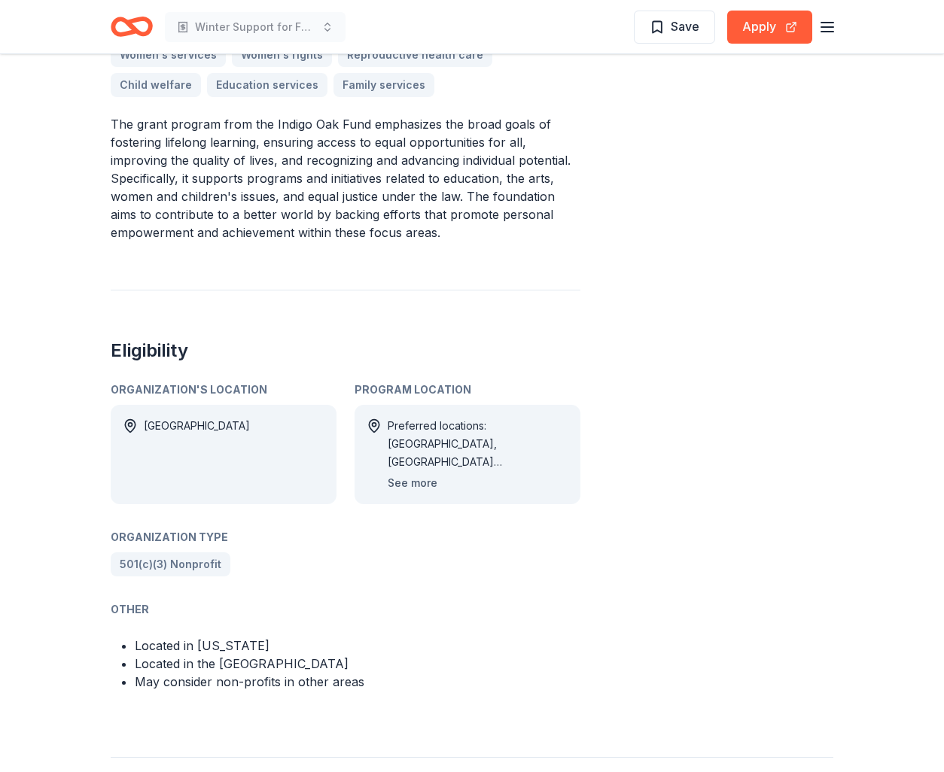
click at [414, 484] on button "See more" at bounding box center [413, 483] width 50 height 18
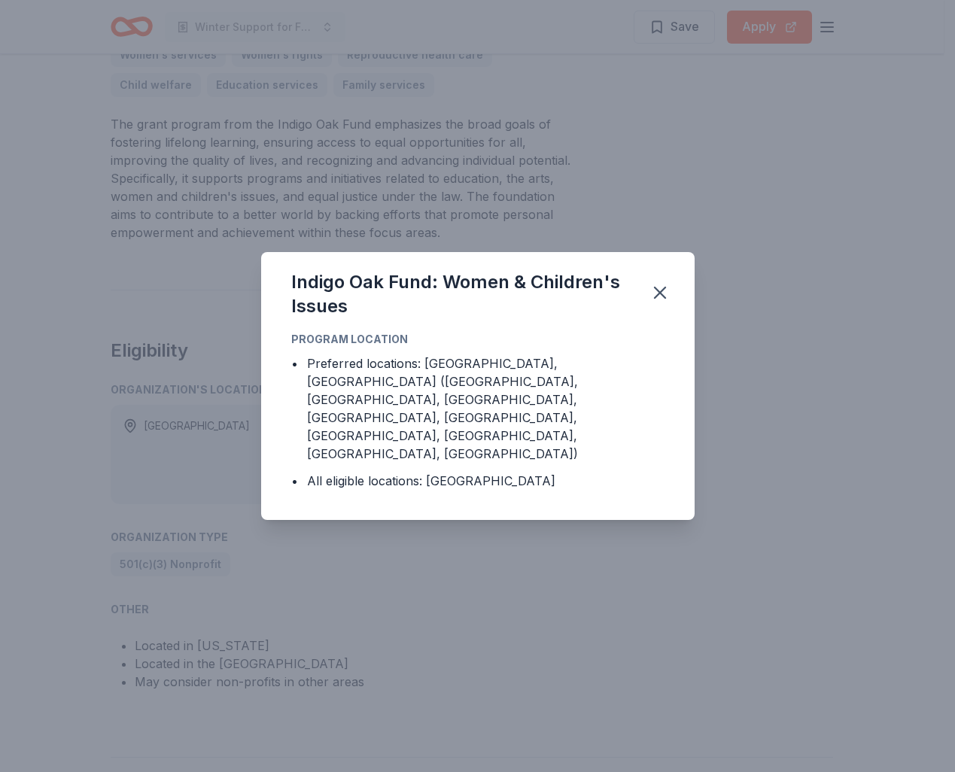
click at [421, 528] on div "Indigo Oak Fund: Women & Children's Issues Program Location • Preferred locatio…" at bounding box center [477, 386] width 955 height 772
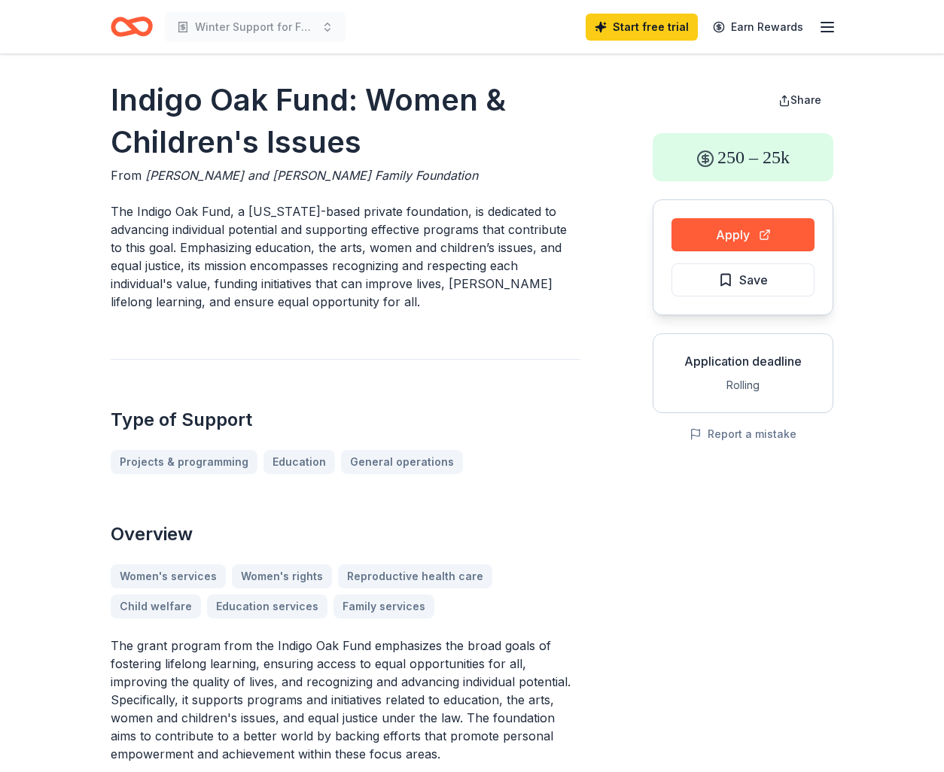
scroll to position [0, 0]
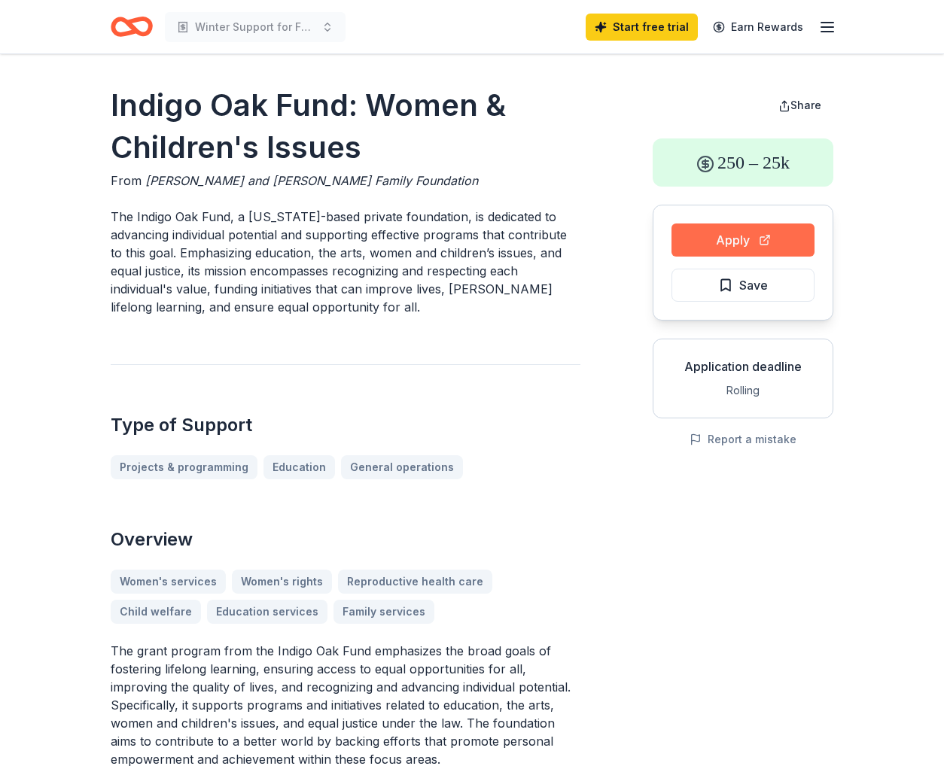
click at [746, 242] on button "Apply" at bounding box center [742, 239] width 143 height 33
